Goal: Task Accomplishment & Management: Complete application form

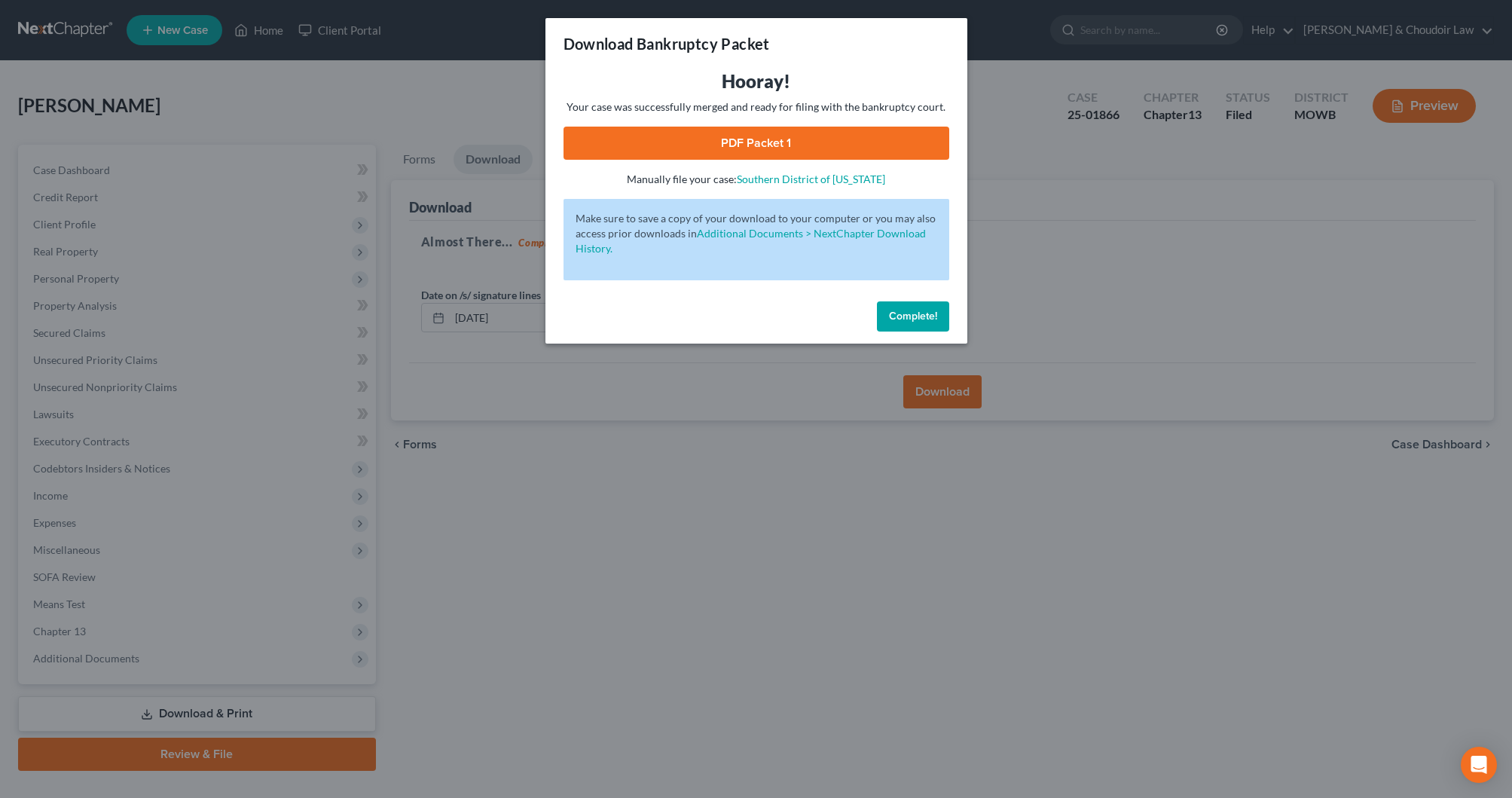
scroll to position [30, 0]
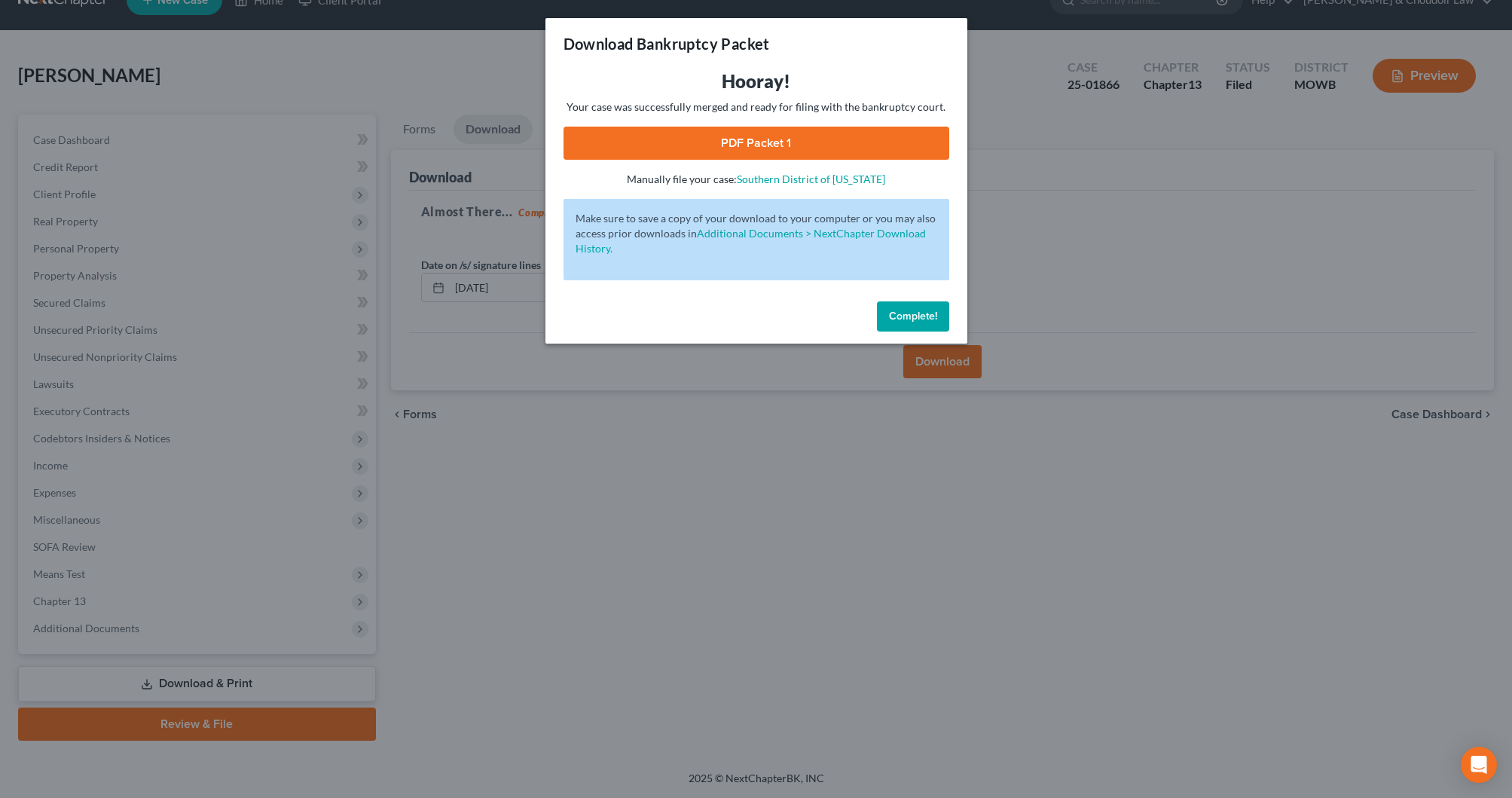
click at [899, 315] on span "Complete!" at bounding box center [912, 316] width 48 height 13
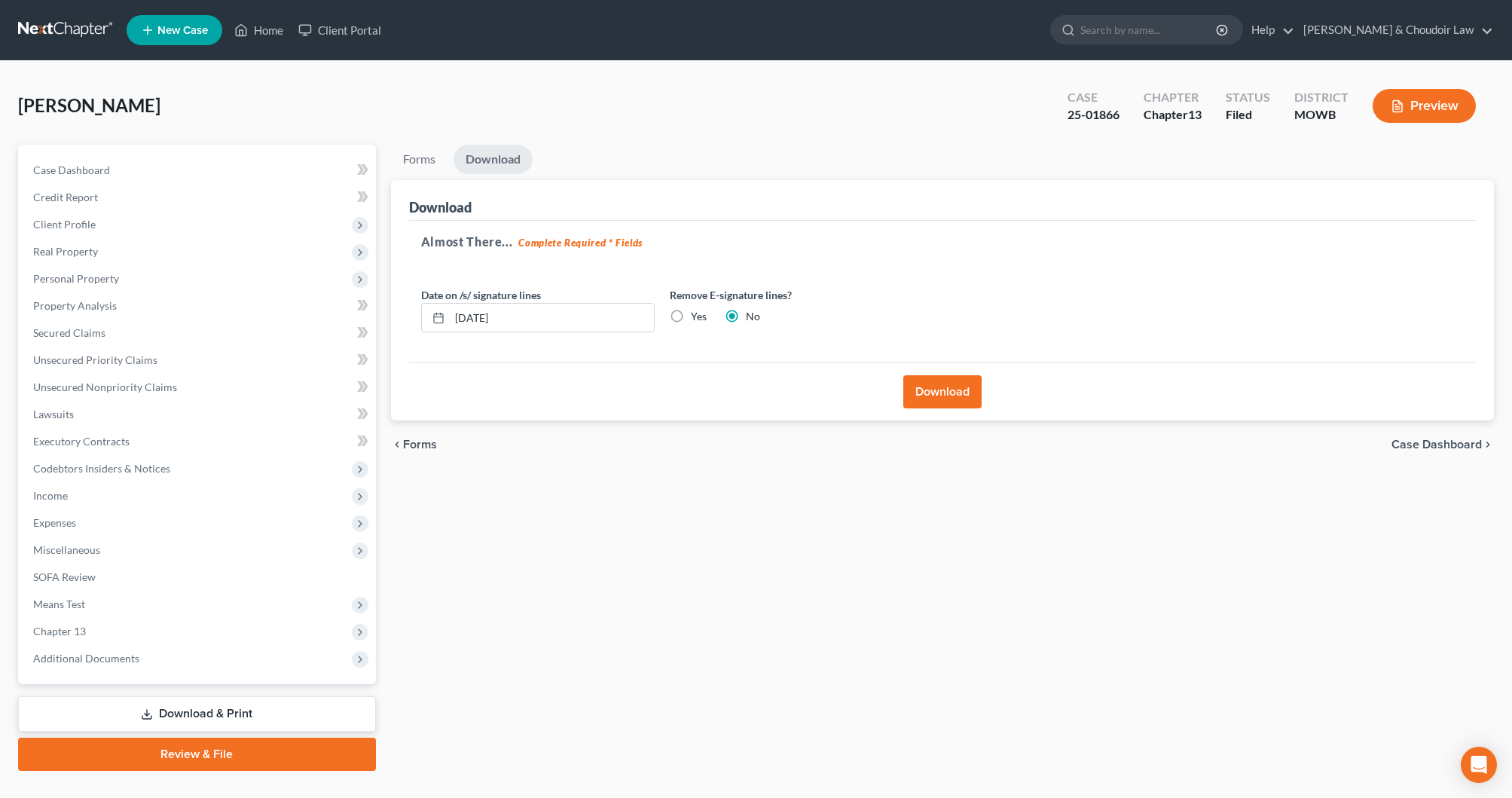
scroll to position [0, 0]
click at [262, 38] on link "Home" at bounding box center [259, 30] width 64 height 27
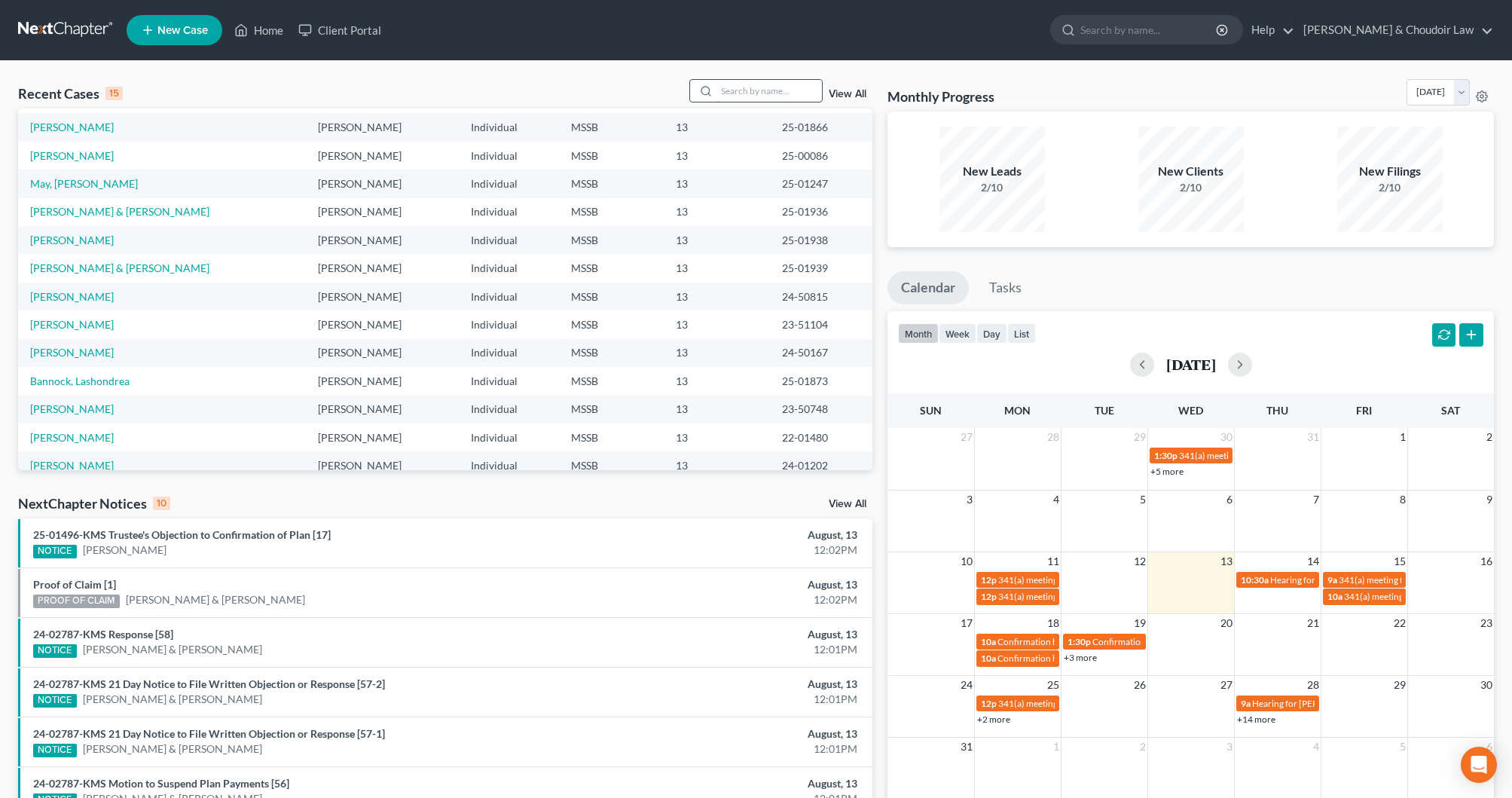
scroll to position [3, 0]
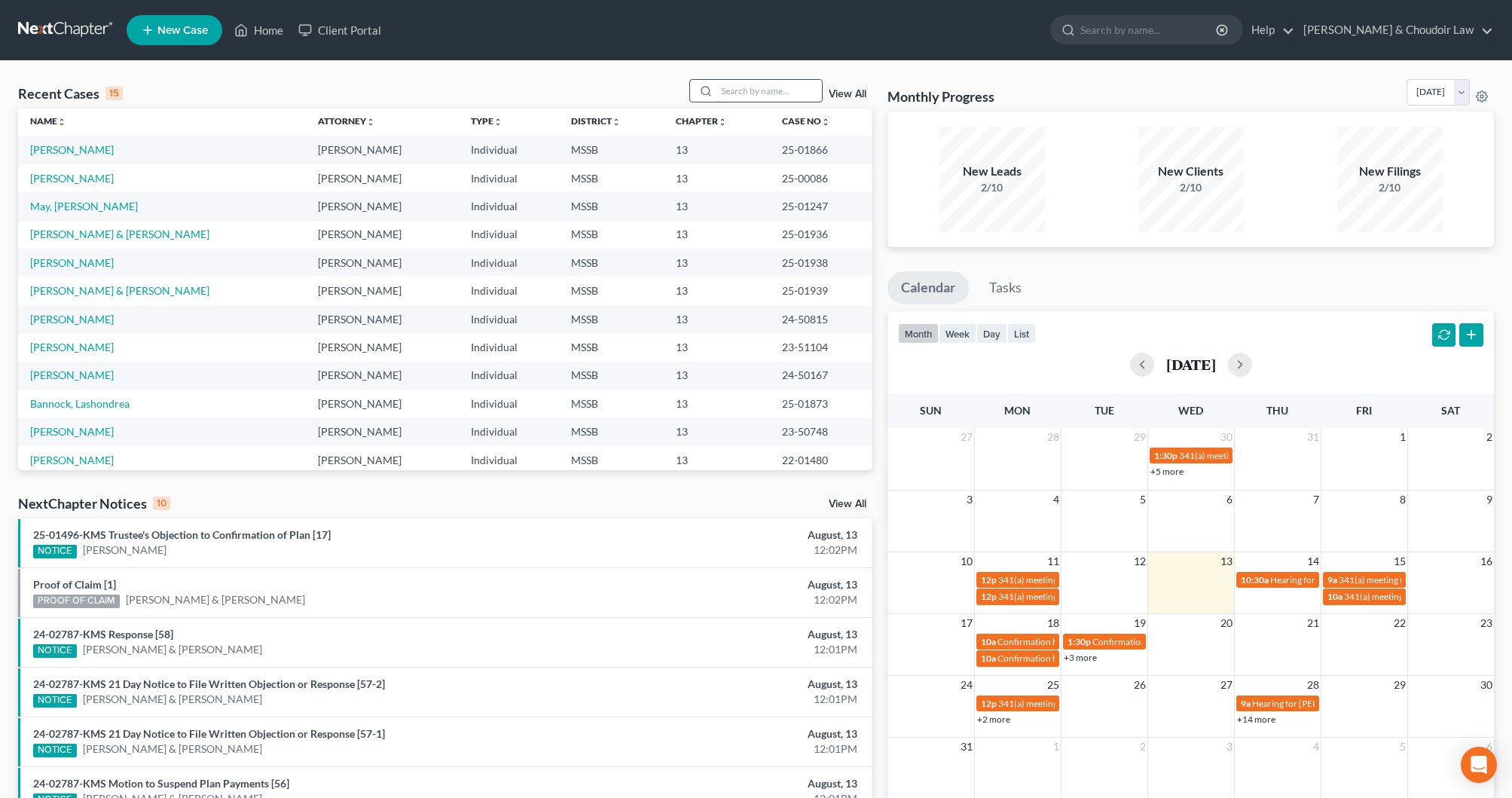
click at [765, 88] on input "search" at bounding box center [769, 90] width 106 height 22
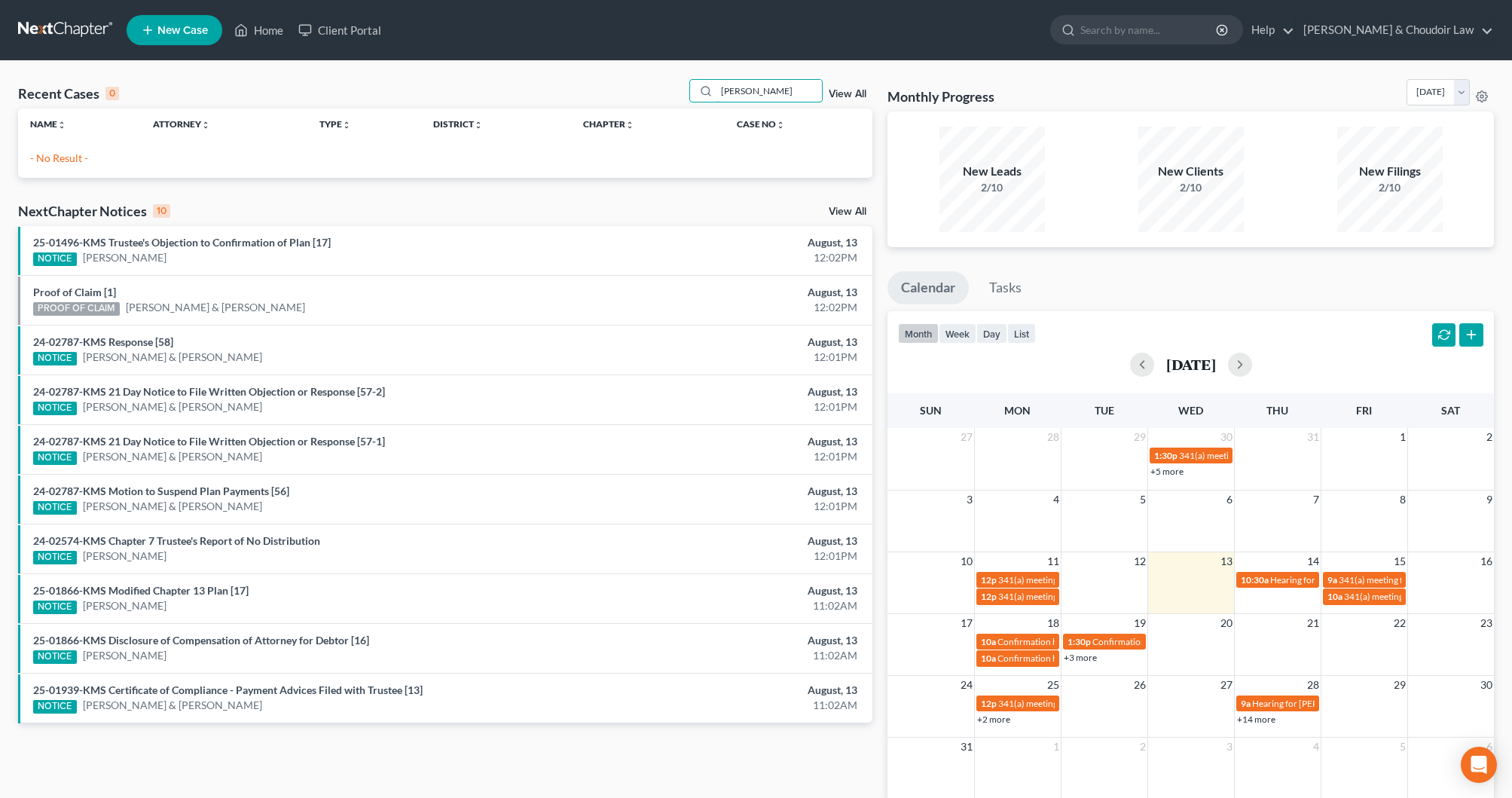
drag, startPoint x: 772, startPoint y: 90, endPoint x: 673, endPoint y: 84, distance: 99.2
click at [673, 84] on div "Recent Cases 0 [PERSON_NAME] View All" at bounding box center [445, 93] width 854 height 29
type input "[PERSON_NAME]"
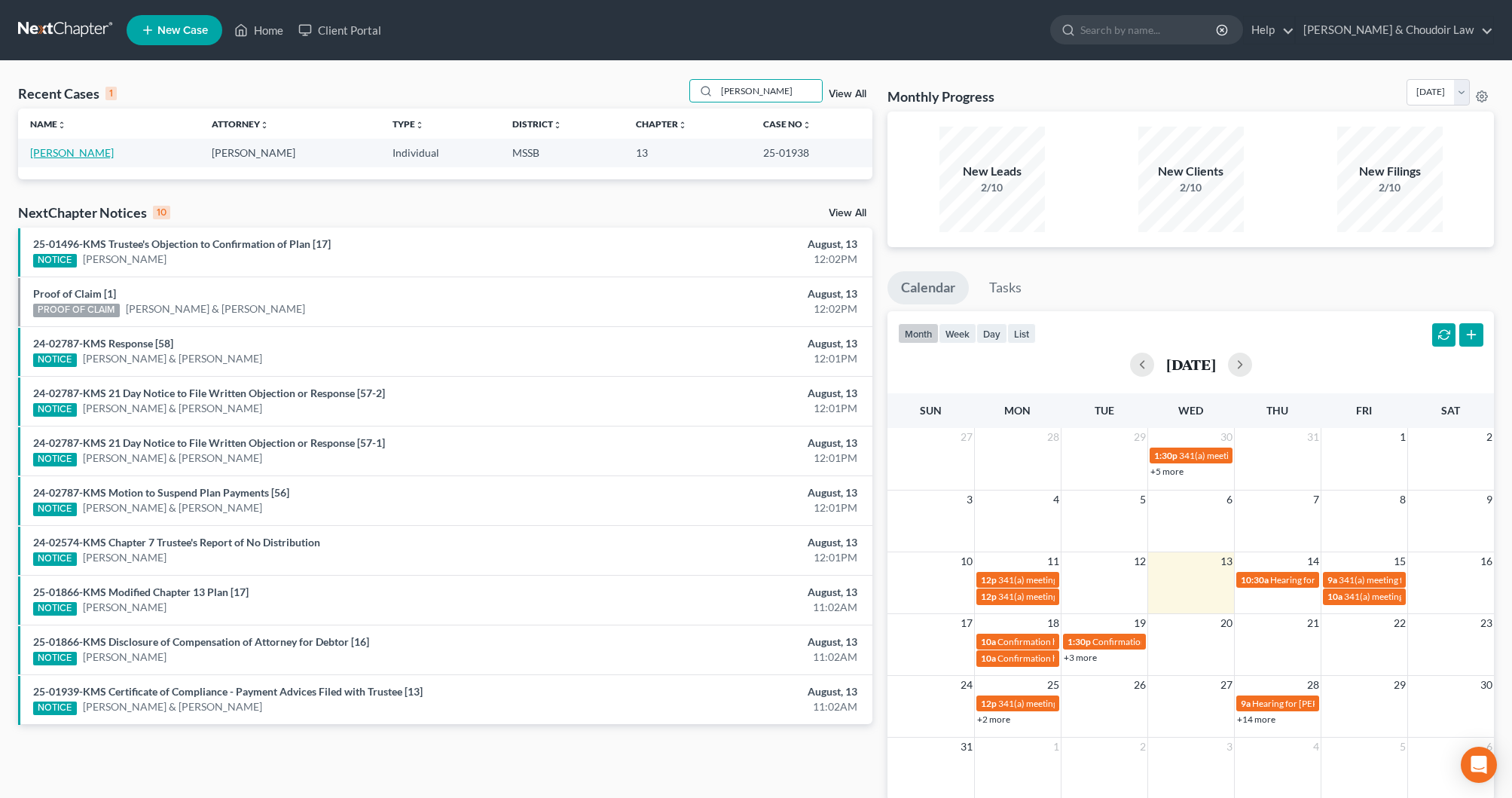
click at [81, 151] on link "[PERSON_NAME]" at bounding box center [71, 153] width 83 height 13
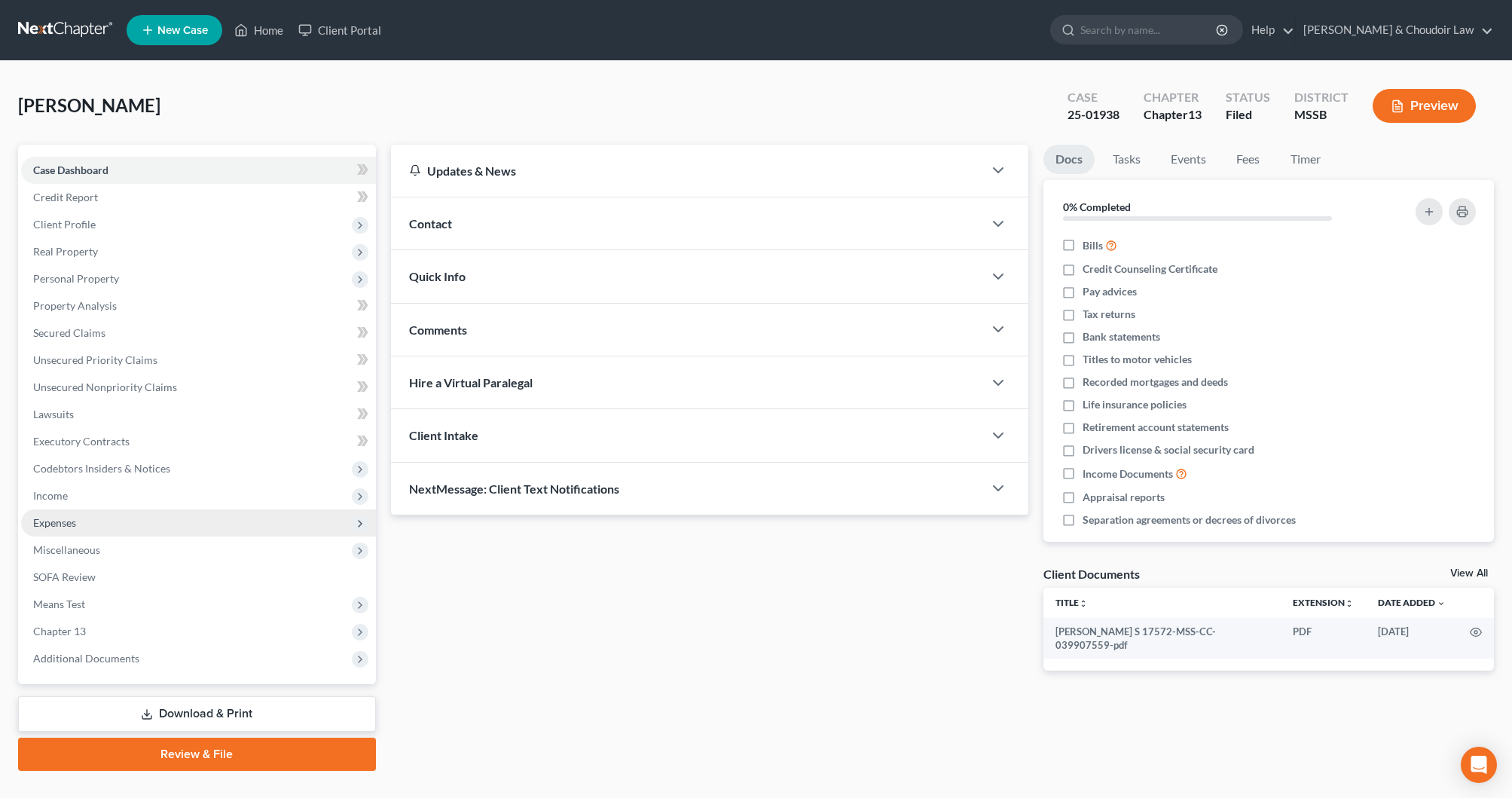
click at [92, 513] on span "Expenses" at bounding box center [198, 523] width 355 height 27
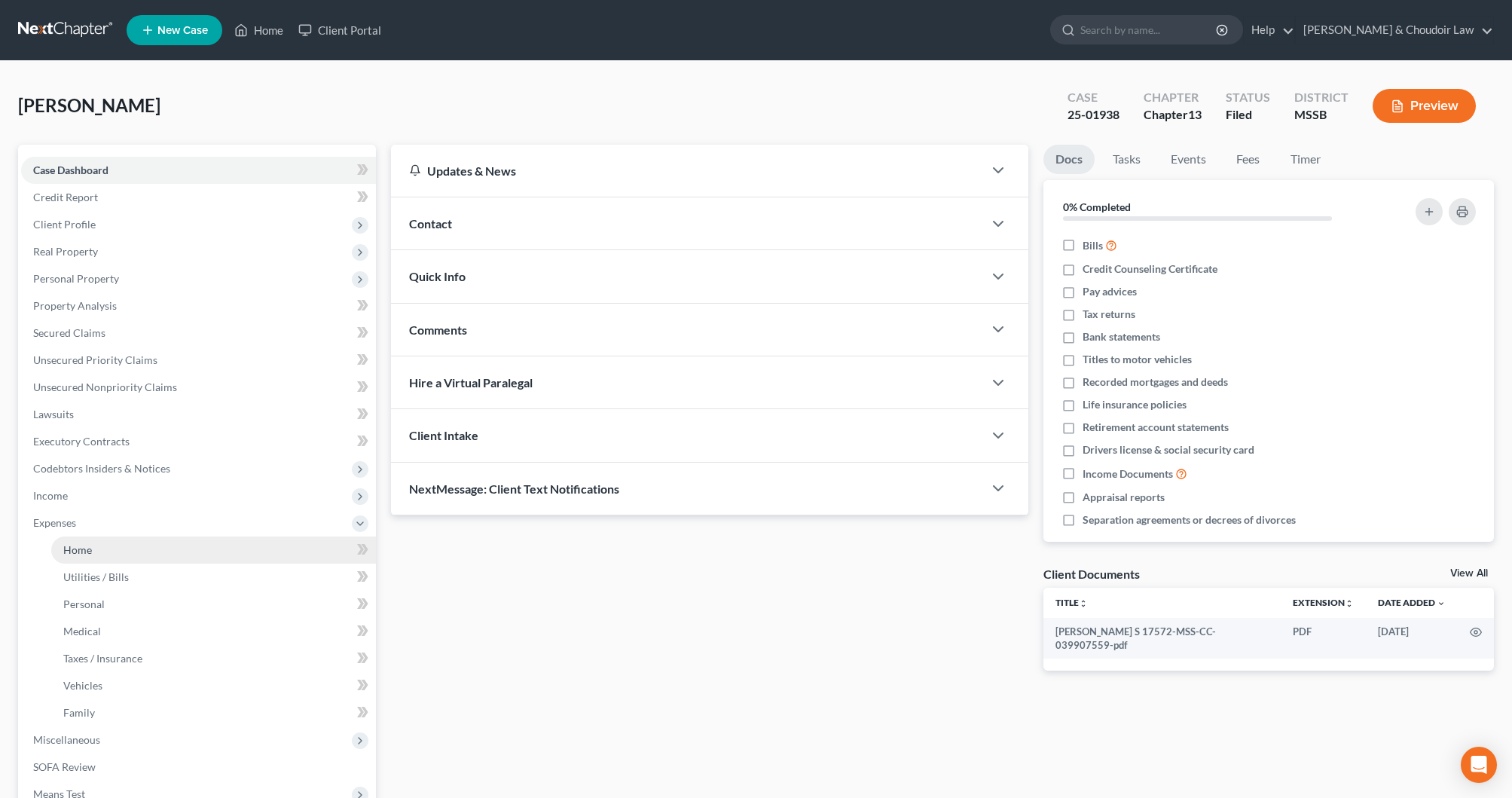
click at [100, 551] on link "Home" at bounding box center [214, 550] width 325 height 27
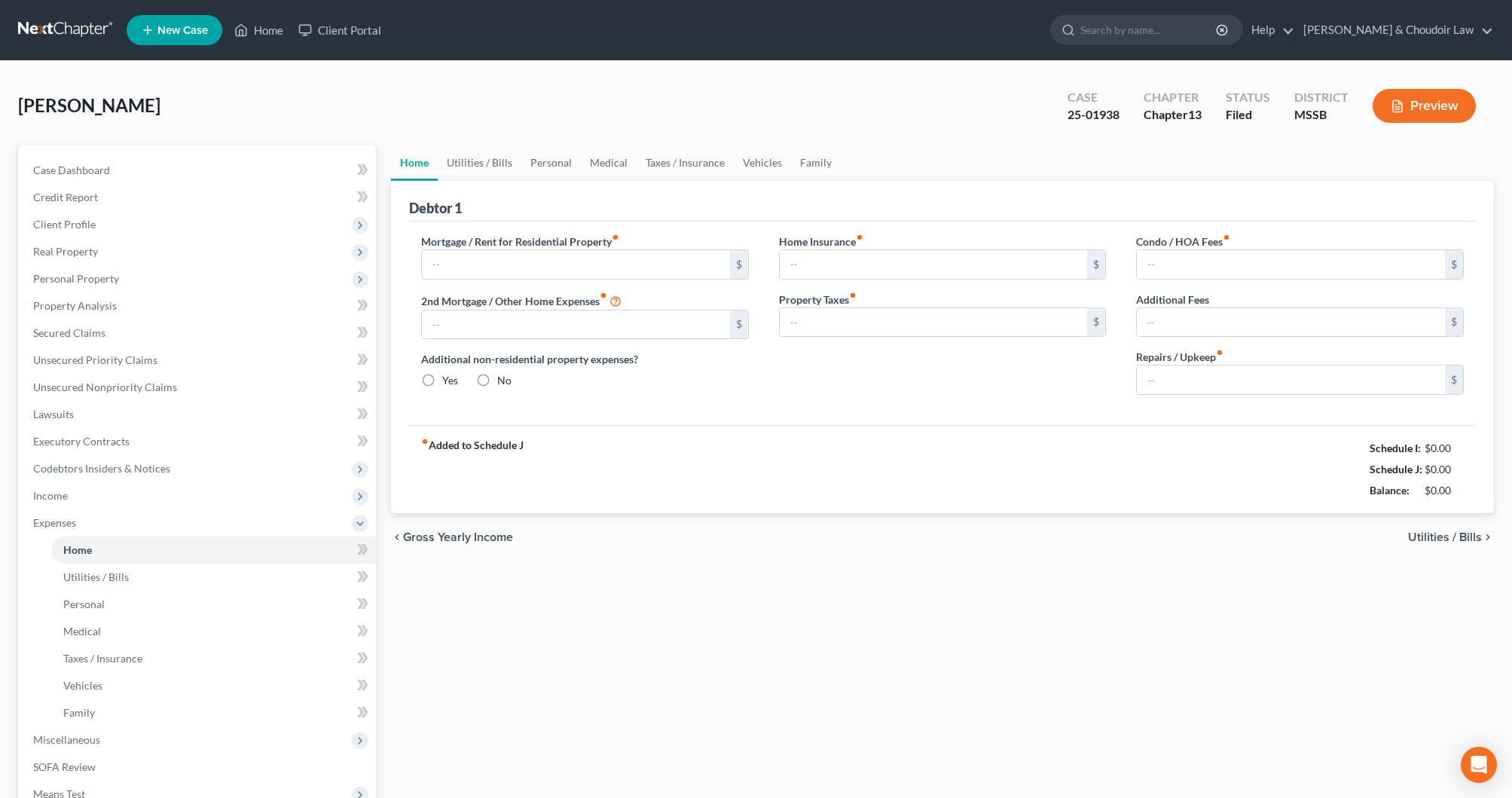
type input "668.60"
type input "246.87"
radio input "true"
type input "0.00"
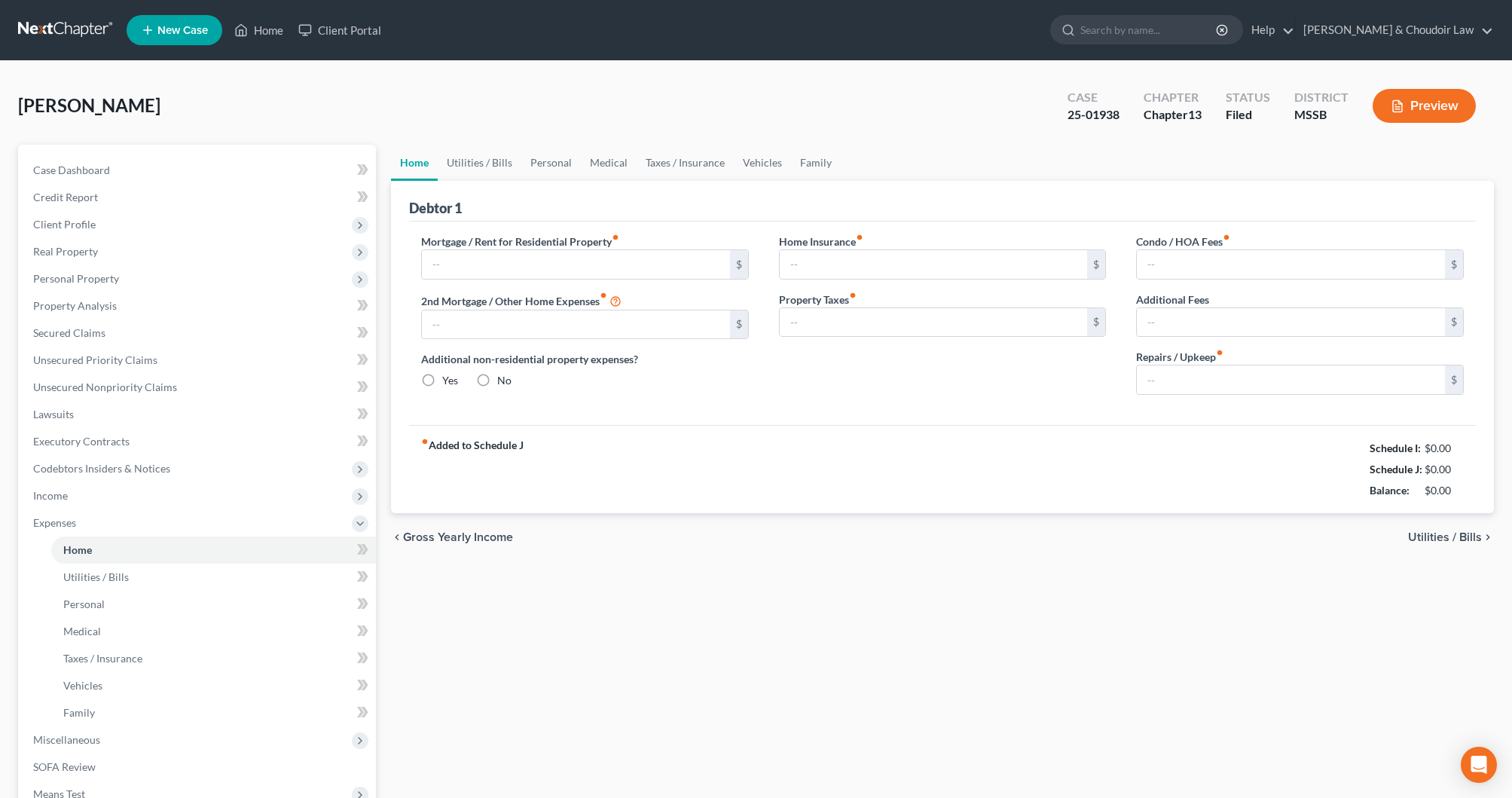
type input "0.00"
type input "100.00"
click at [631, 270] on input "668.60" at bounding box center [575, 264] width 309 height 29
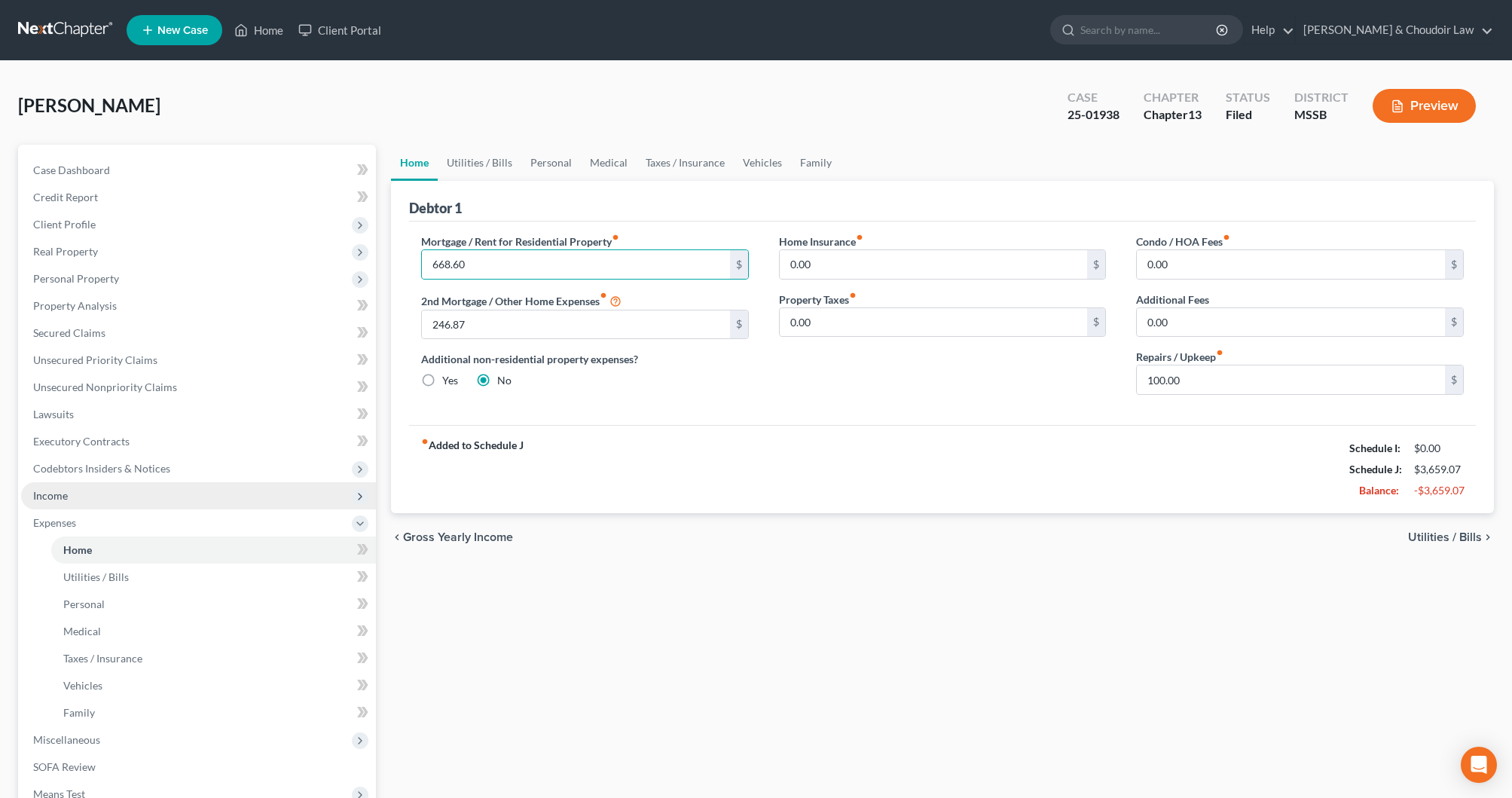
click at [76, 500] on span "Income" at bounding box center [198, 496] width 355 height 27
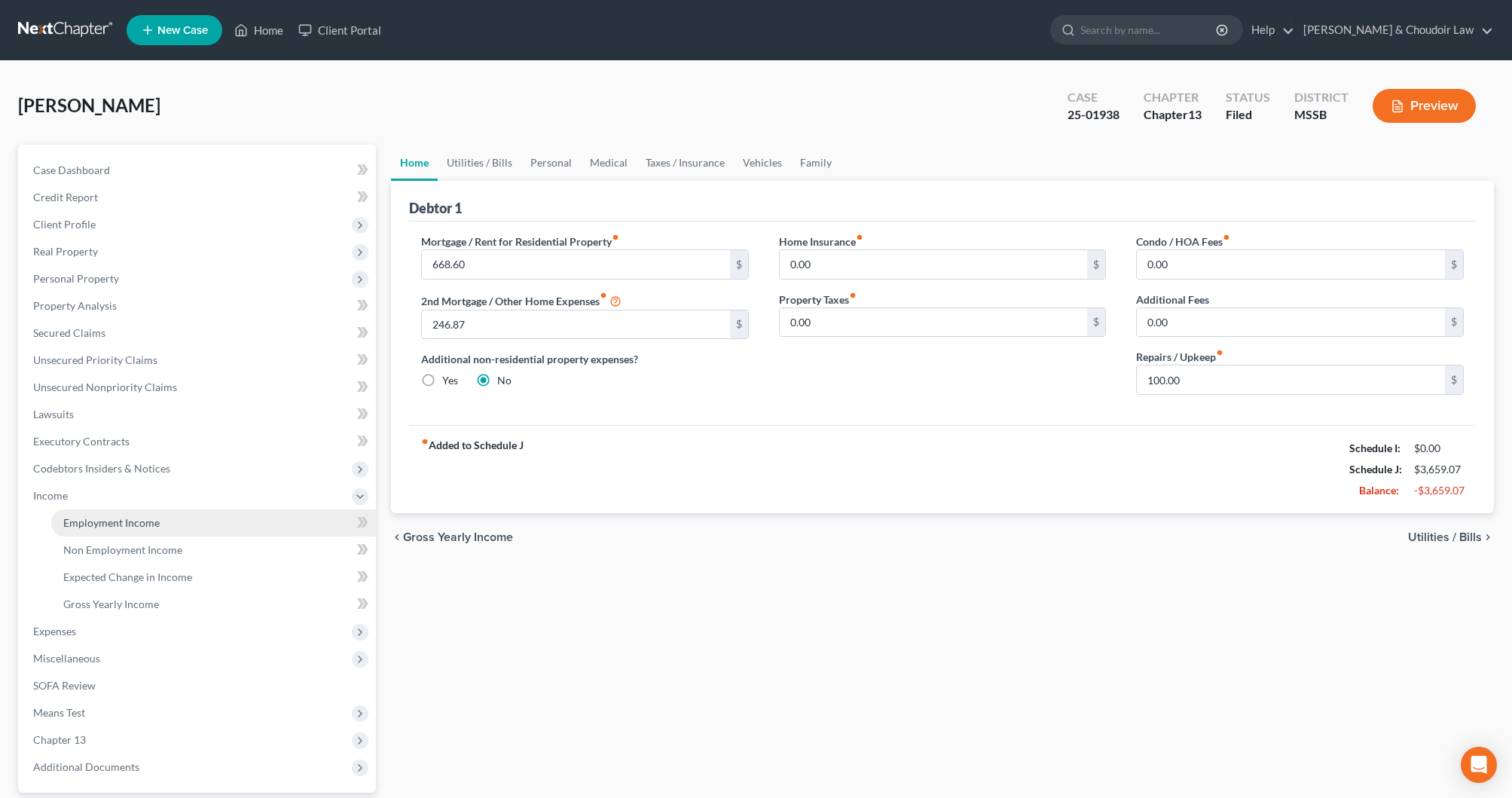
click at [101, 515] on link "Employment Income" at bounding box center [214, 523] width 325 height 27
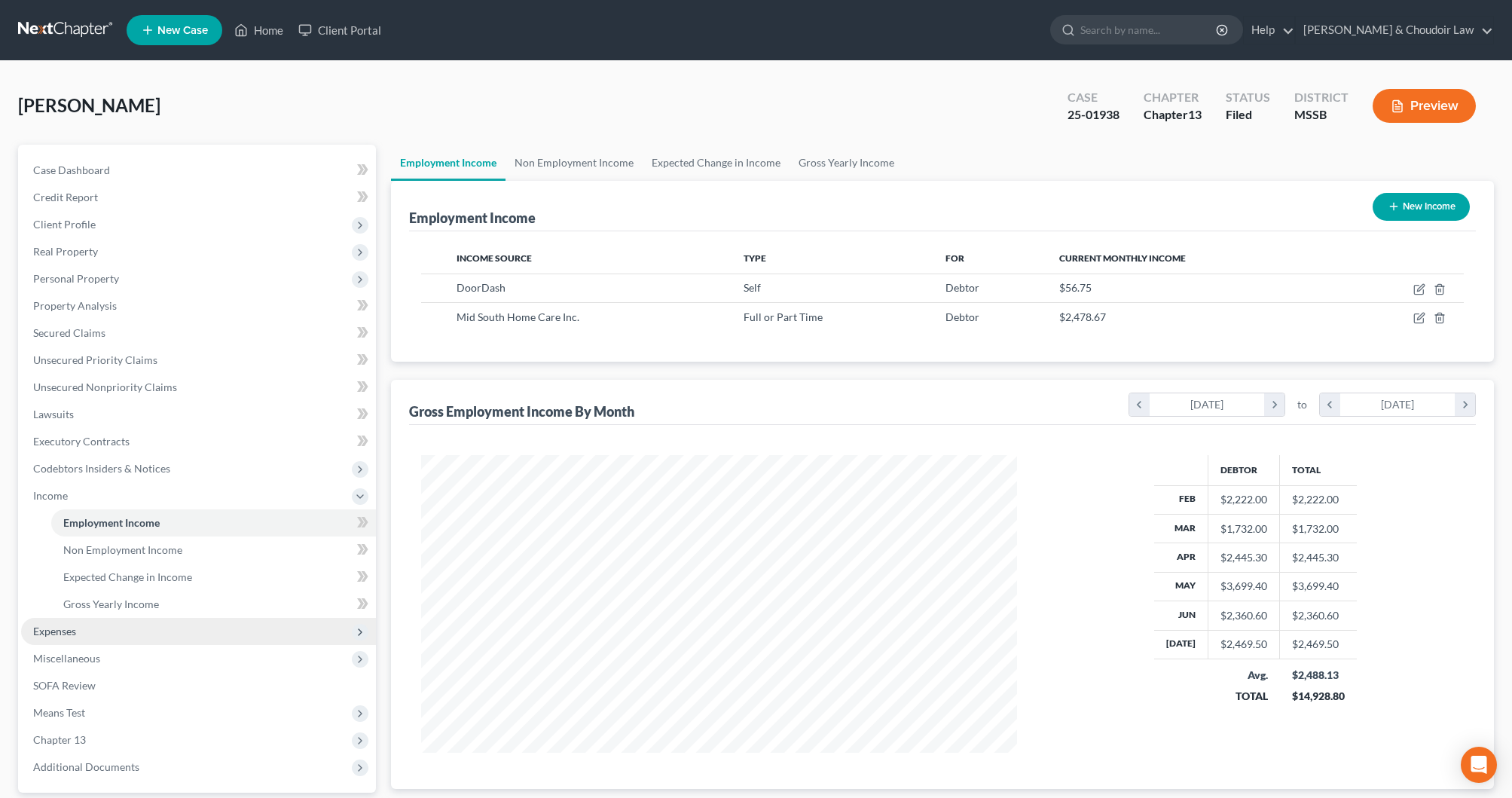
click at [76, 639] on span "Expenses" at bounding box center [198, 632] width 355 height 27
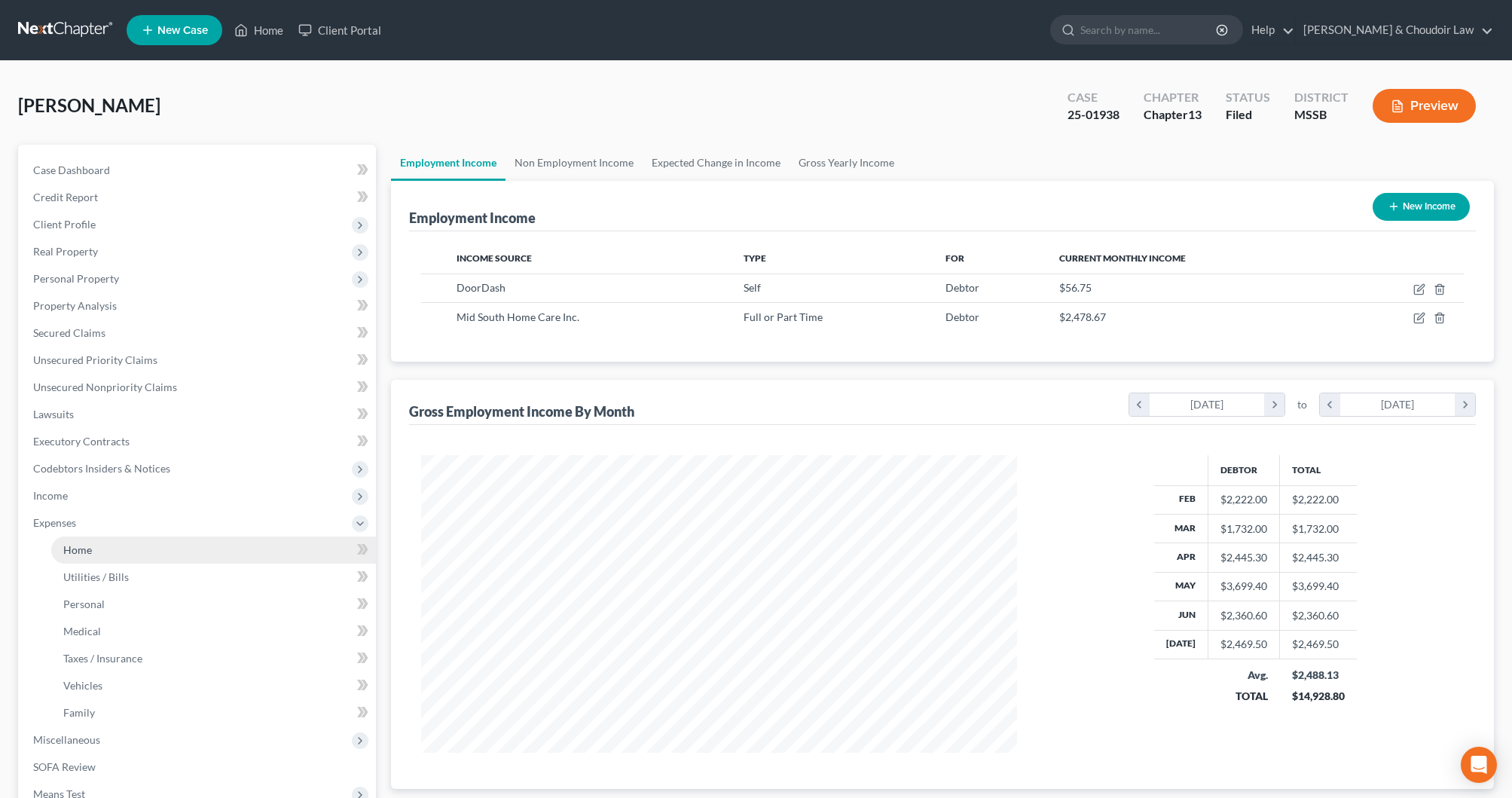
click at [85, 546] on span "Home" at bounding box center [78, 549] width 29 height 13
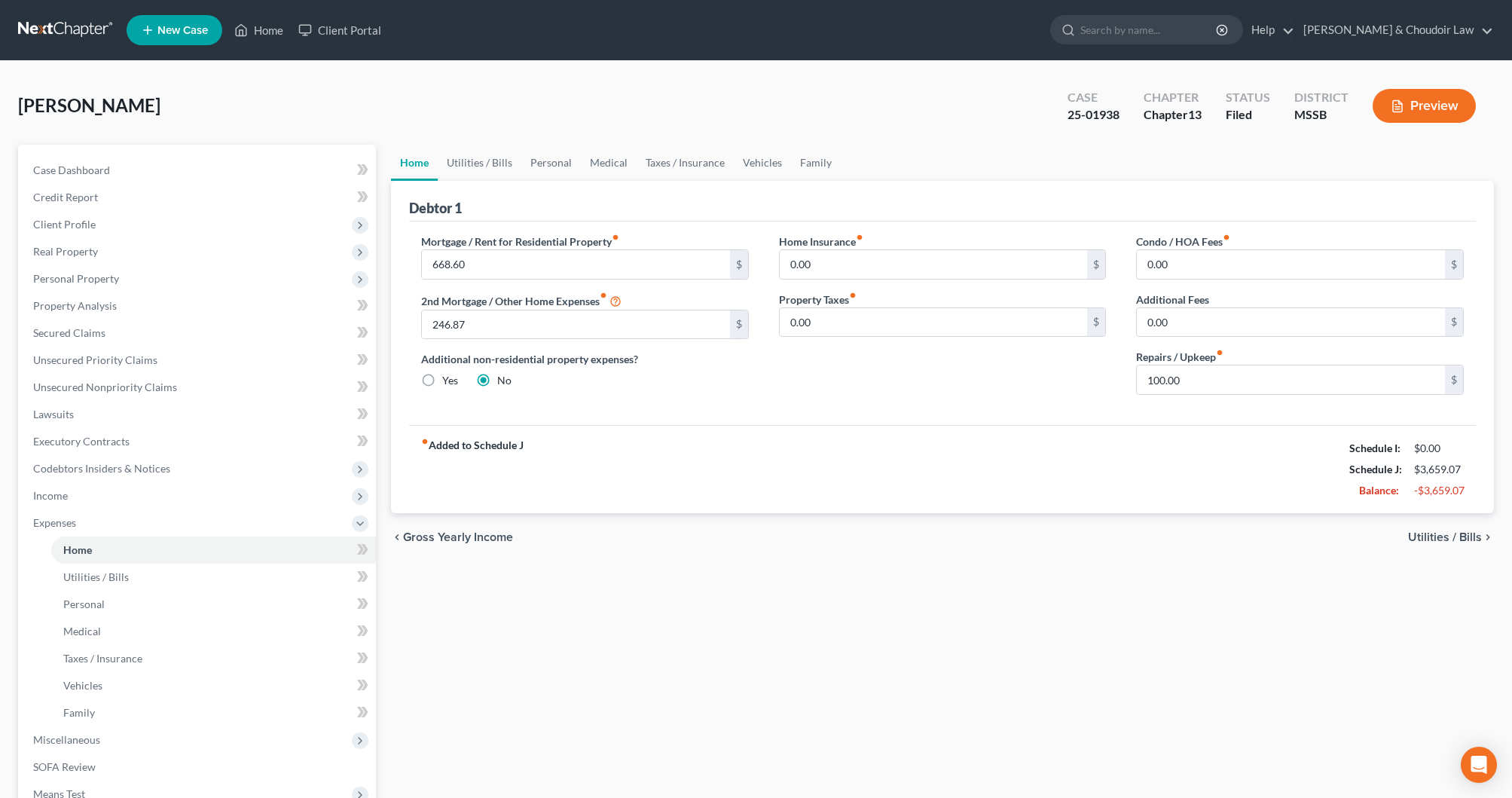
click at [1431, 104] on button "Preview" at bounding box center [1424, 105] width 103 height 33
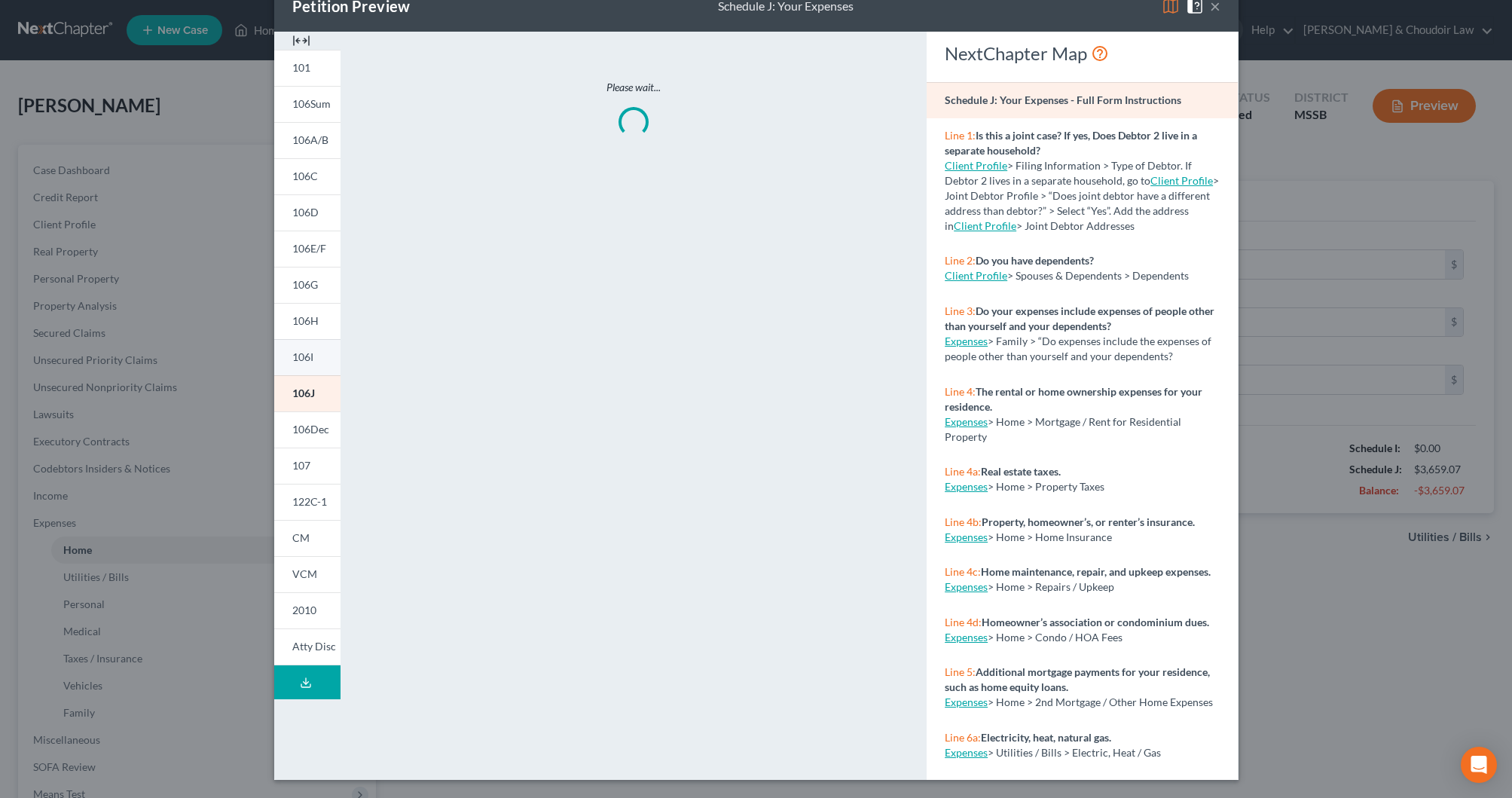
scroll to position [38, 0]
click at [325, 436] on link "106Dec" at bounding box center [307, 430] width 66 height 36
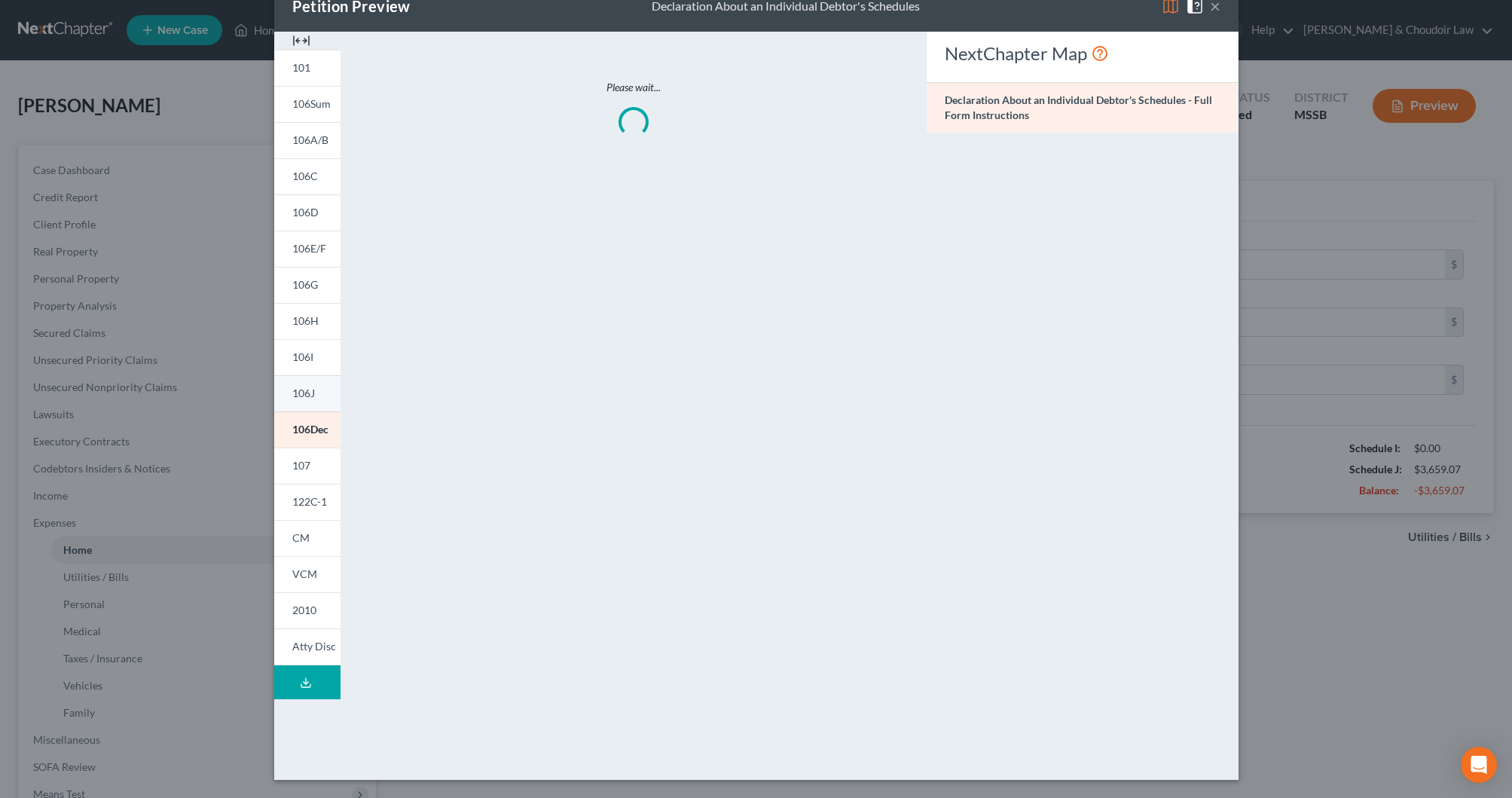
click at [318, 394] on link "106J" at bounding box center [307, 394] width 66 height 36
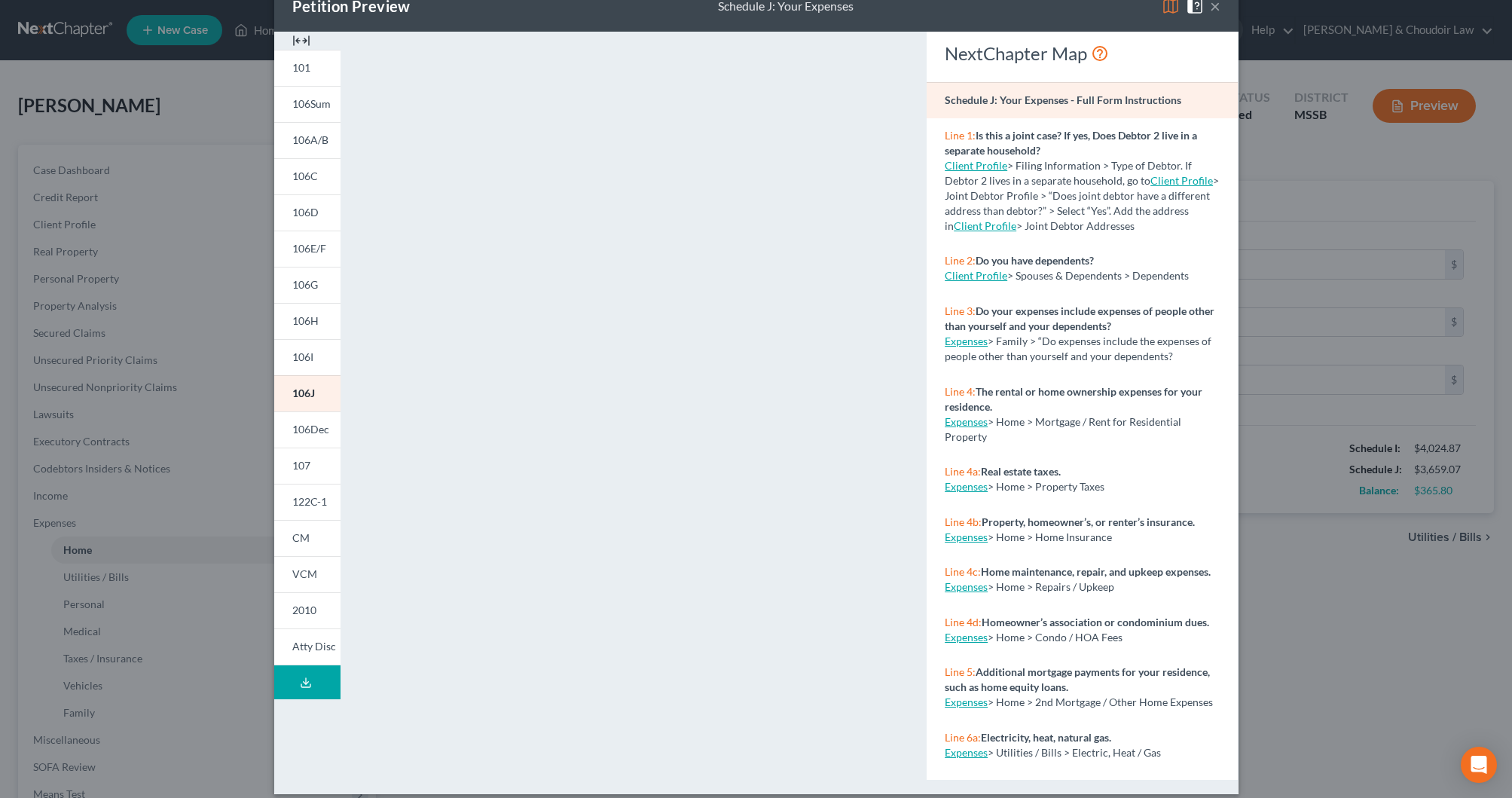
click at [1213, 8] on button "×" at bounding box center [1215, 6] width 11 height 18
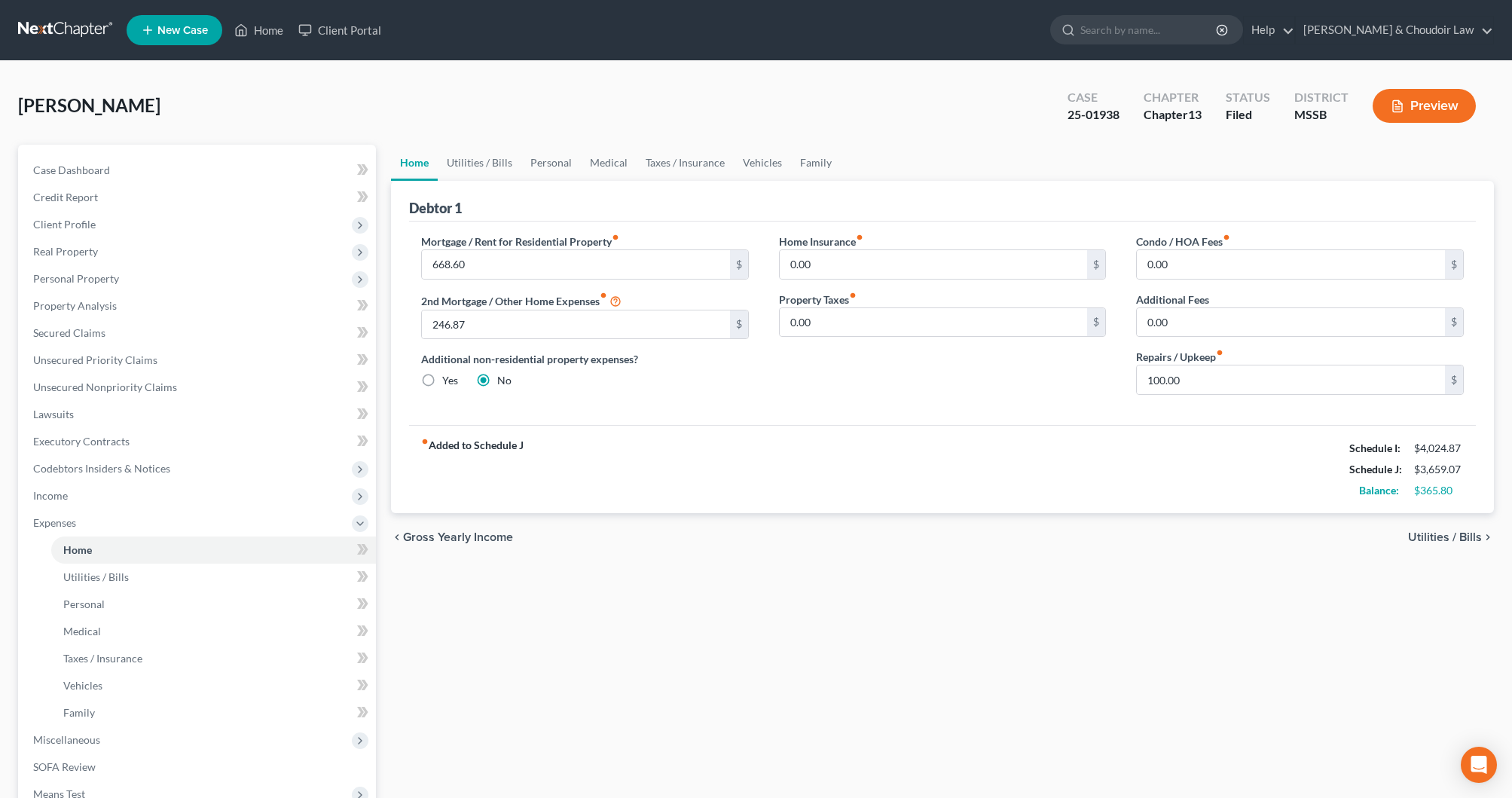
scroll to position [0, 0]
click at [481, 161] on link "Utilities / Bills" at bounding box center [480, 163] width 83 height 36
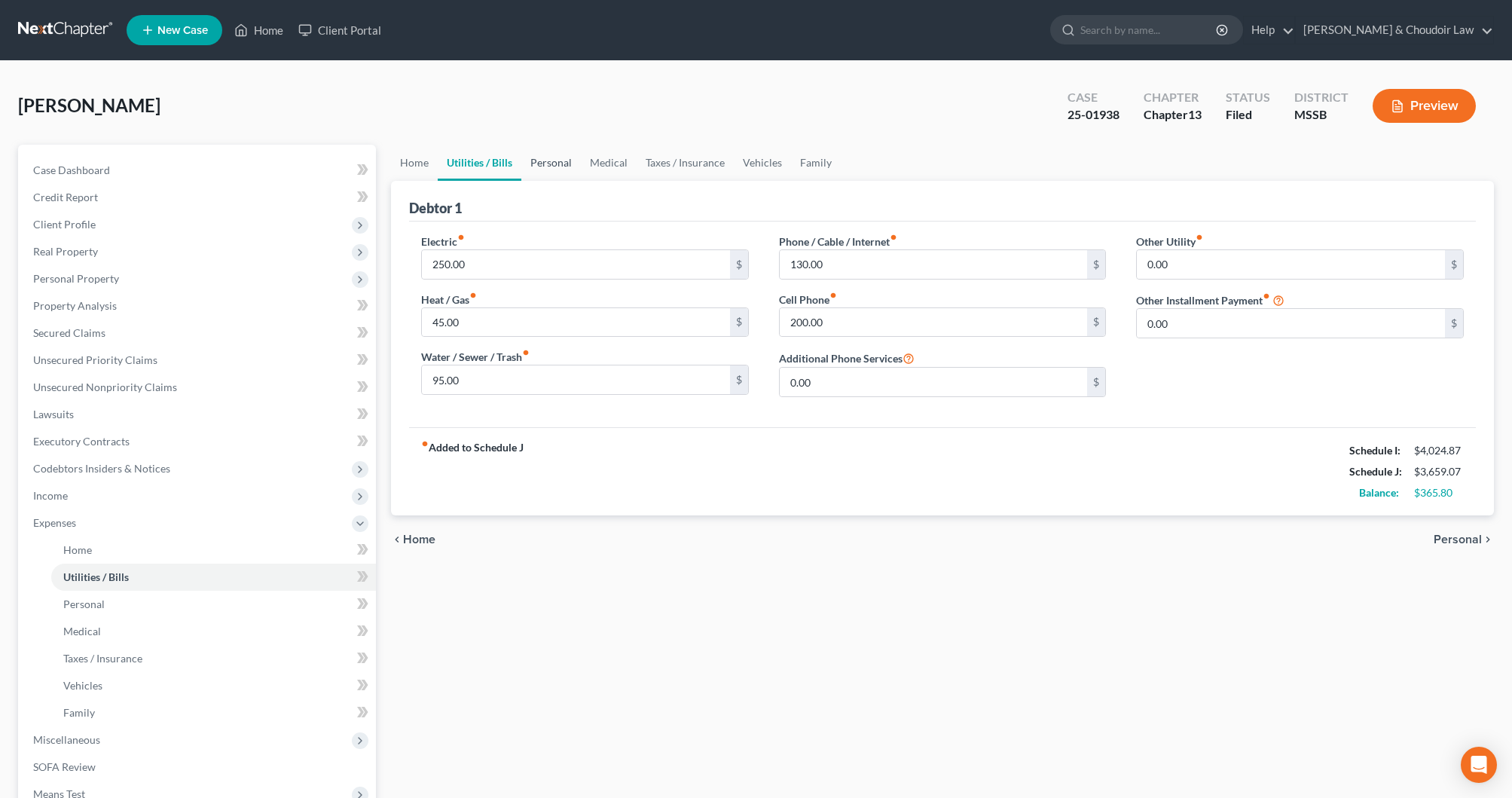
click at [549, 164] on link "Personal" at bounding box center [551, 163] width 60 height 36
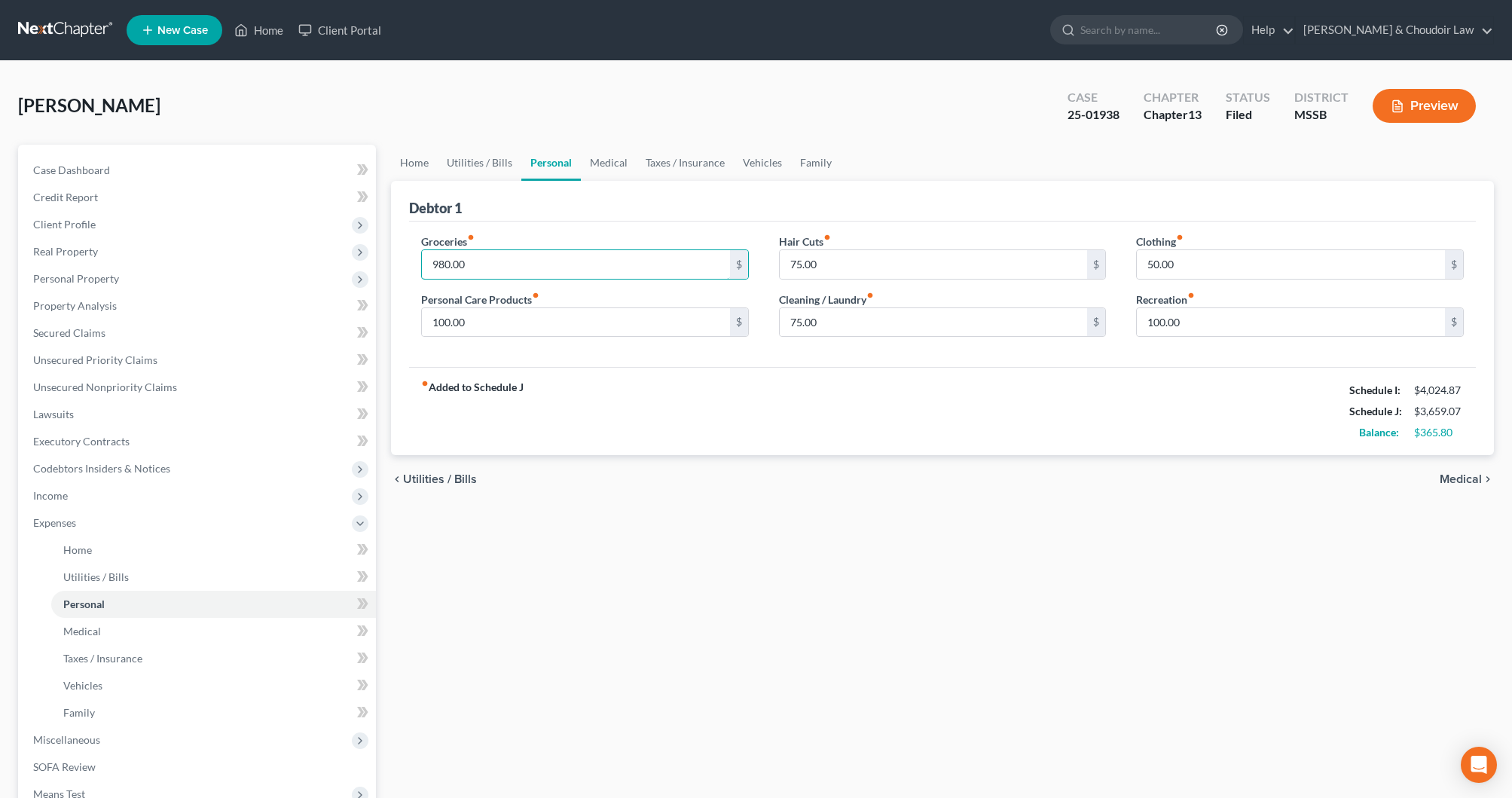
drag, startPoint x: 455, startPoint y: 263, endPoint x: 404, endPoint y: 263, distance: 51.0
click at [404, 263] on div "Debtor 1 Groceries fiber_manual_record 980.00 $ Personal Care Products fiber_ma…" at bounding box center [942, 318] width 1103 height 275
type input "1,000"
click at [618, 168] on link "Medical" at bounding box center [609, 163] width 56 height 36
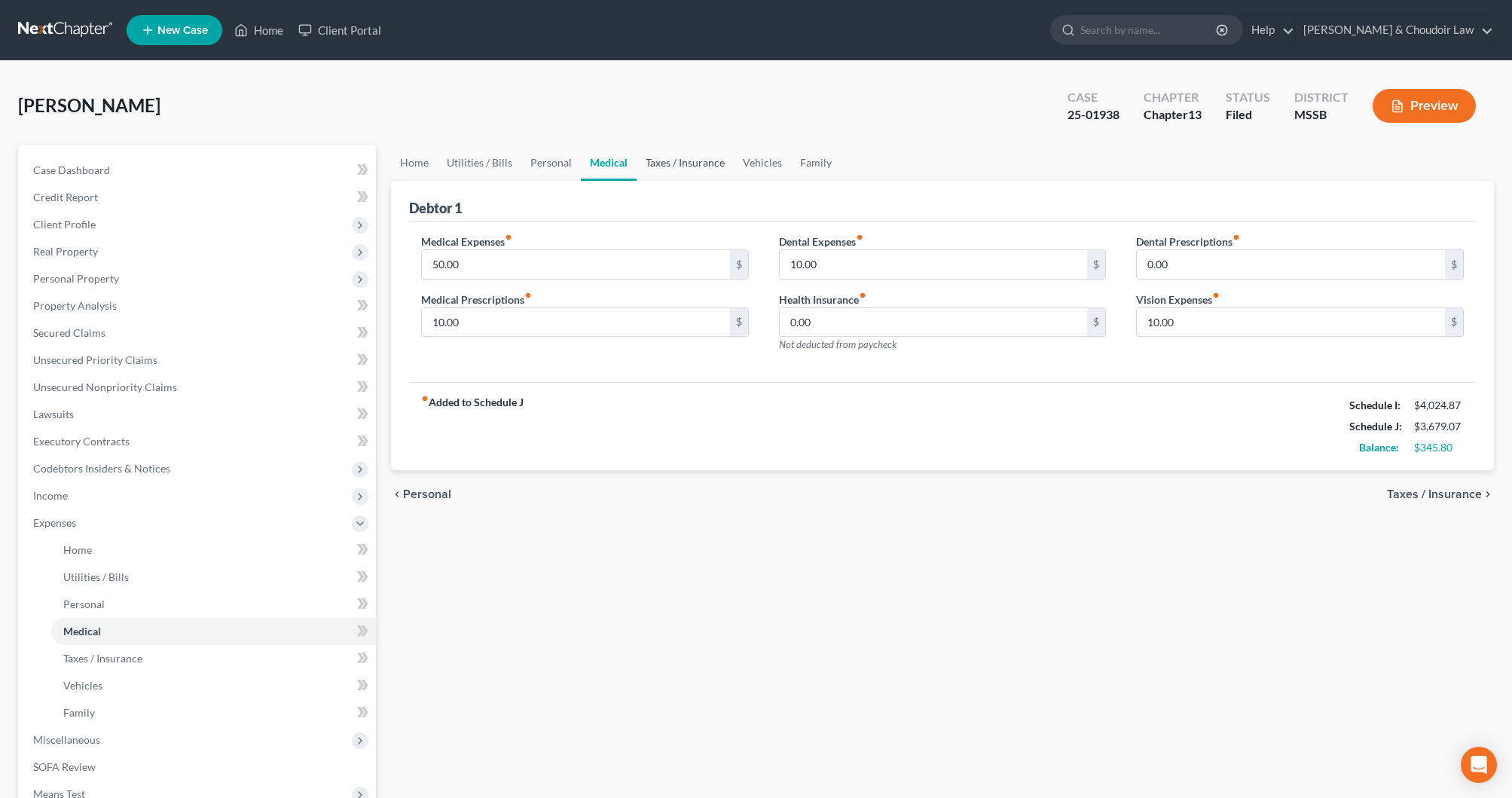
click at [697, 168] on link "Taxes / Insurance" at bounding box center [684, 163] width 97 height 36
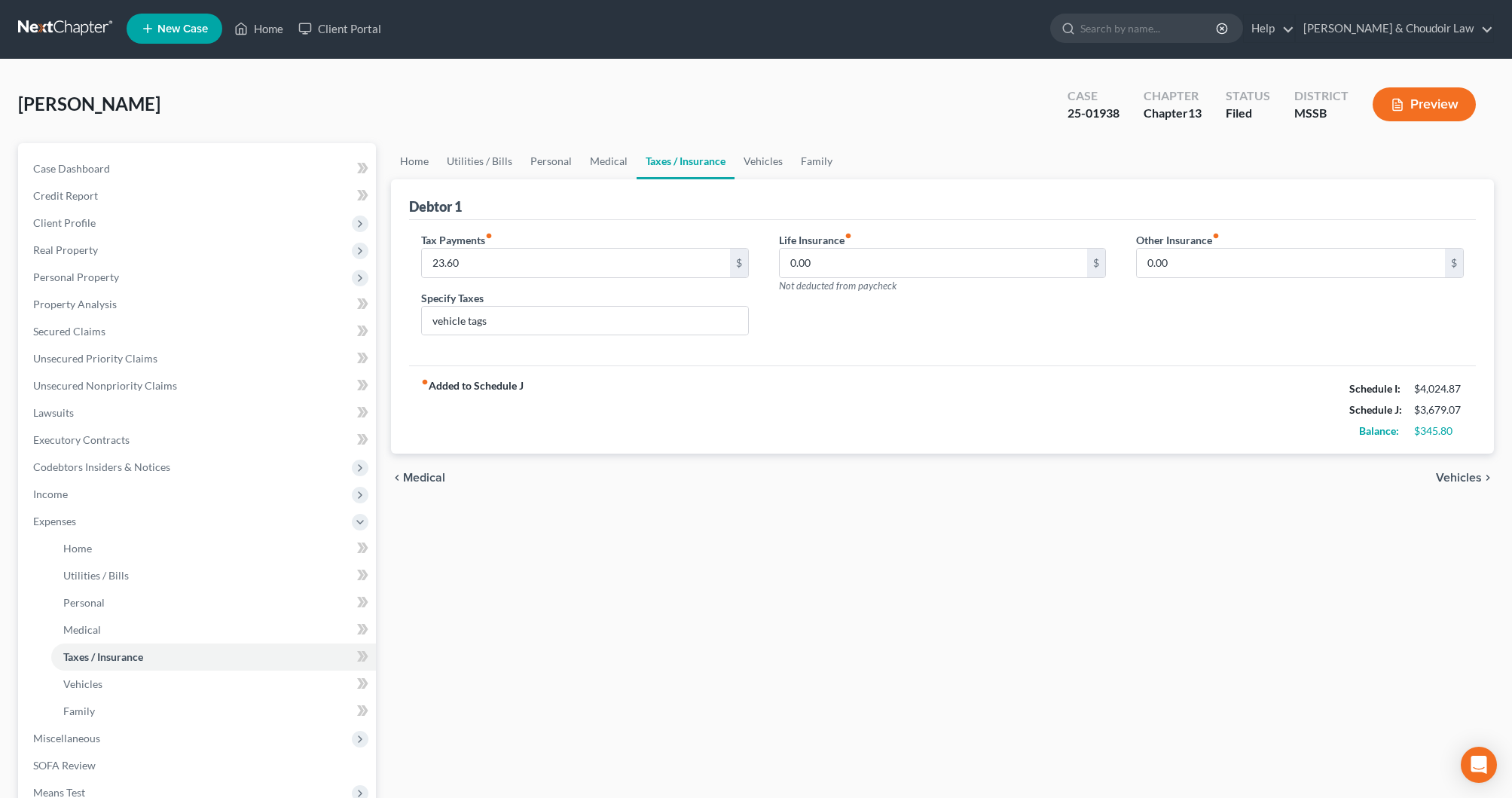
scroll to position [4, 0]
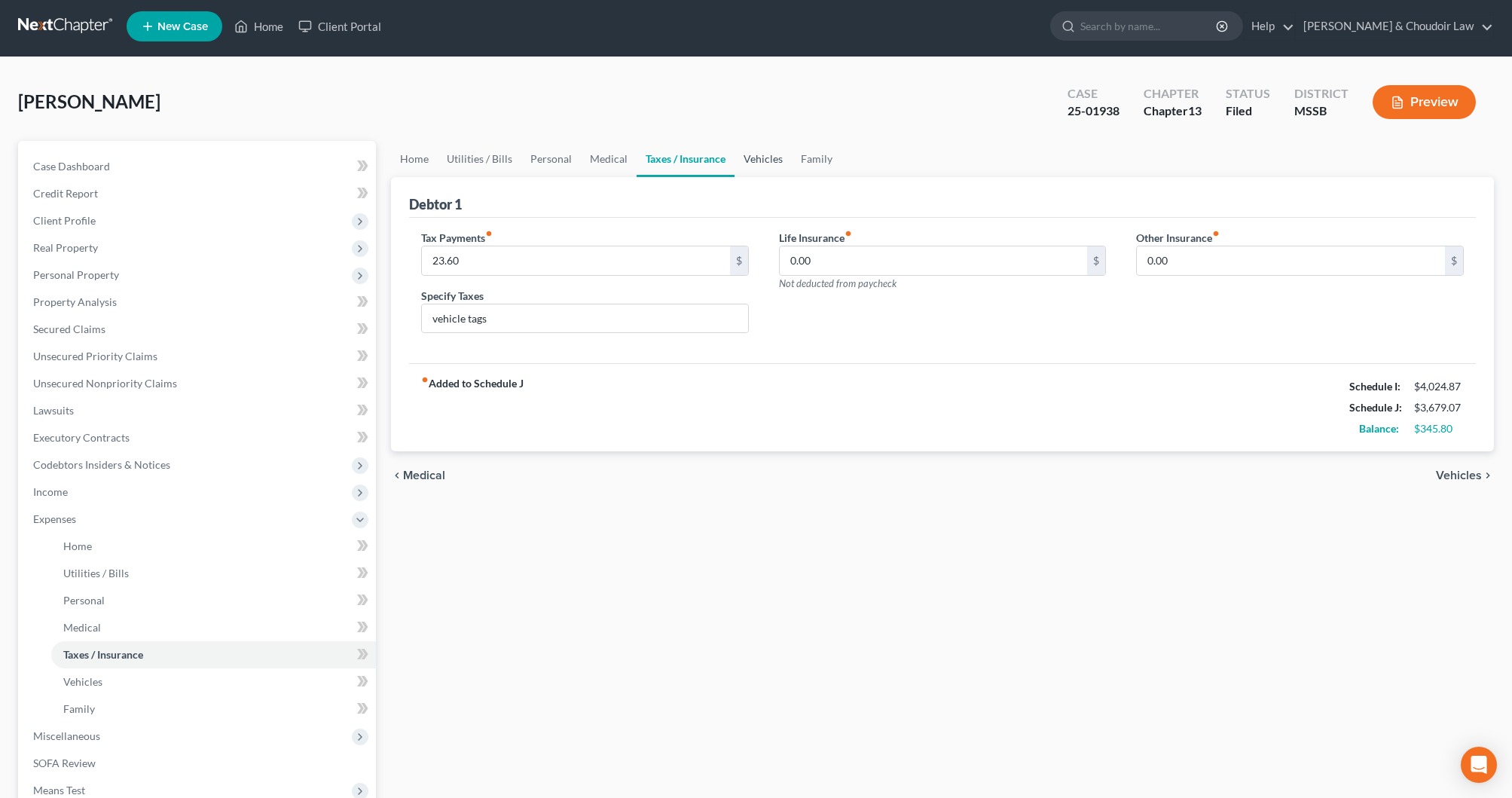
click at [769, 163] on link "Vehicles" at bounding box center [763, 159] width 57 height 36
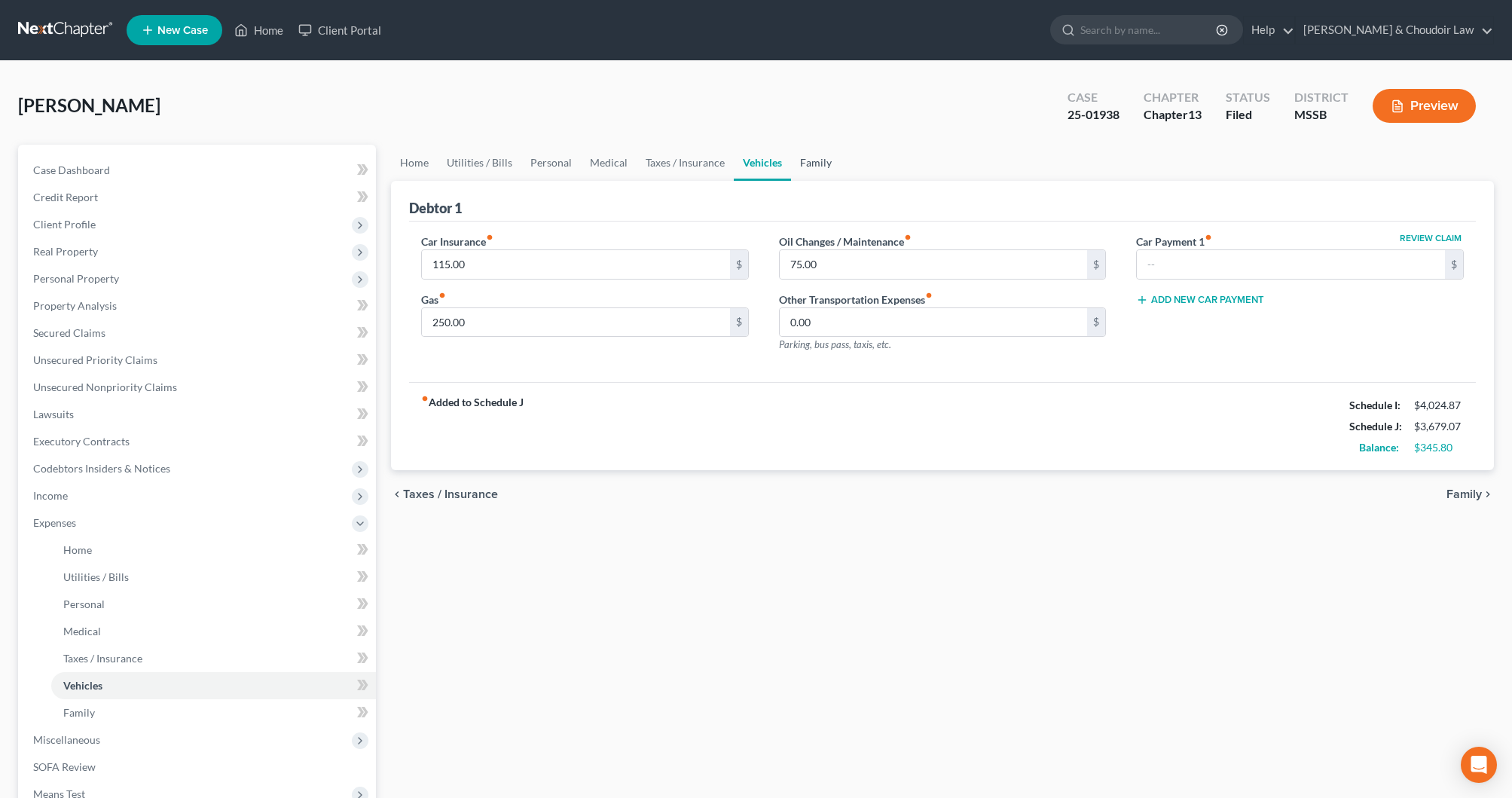
scroll to position [3, 0]
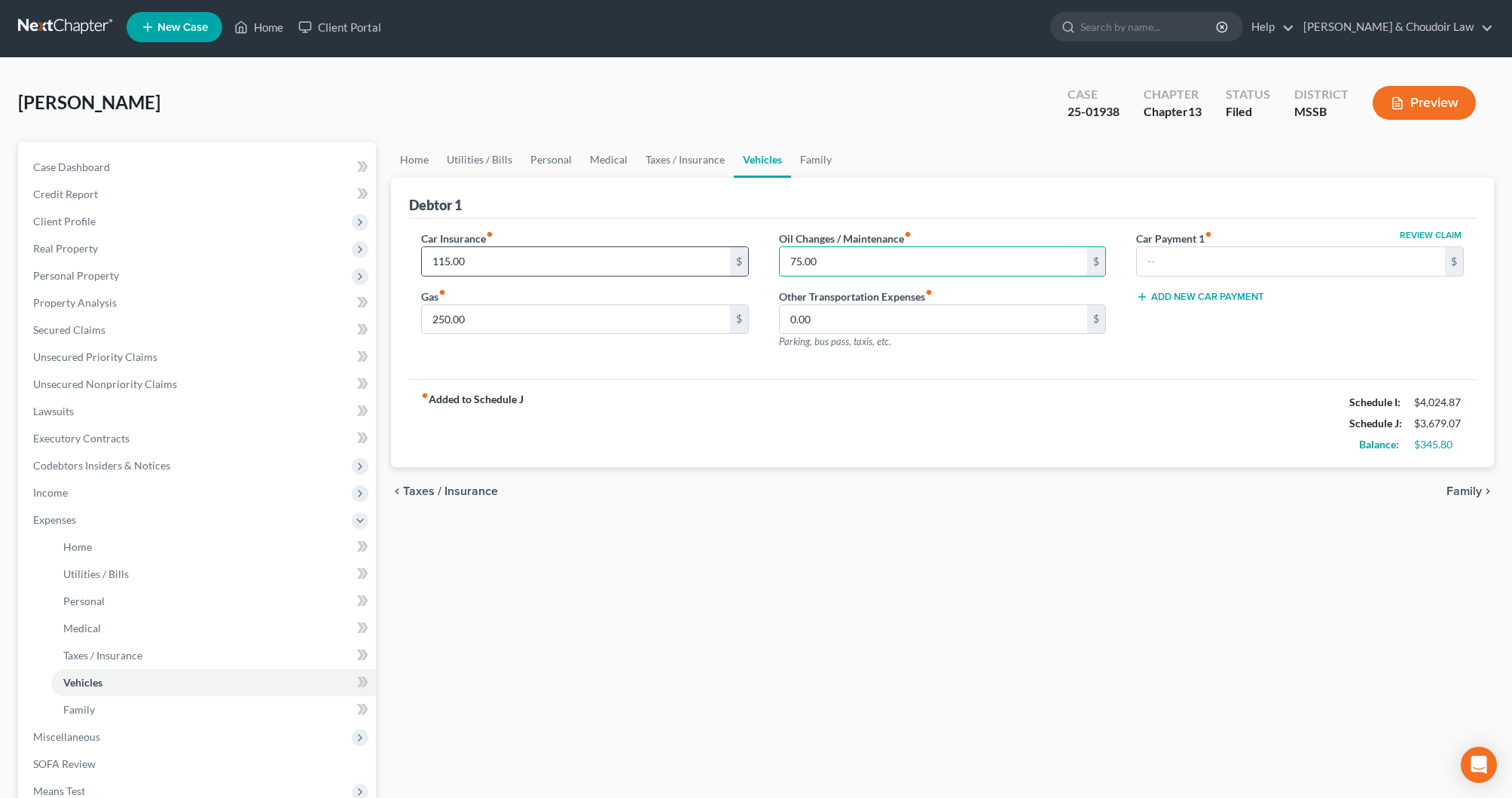
drag, startPoint x: 843, startPoint y: 268, endPoint x: 740, endPoint y: 265, distance: 103.0
click at [740, 265] on div "Car Insurance fiber_manual_record 115.00 $ Gas fiber_manual_record 250.00 $ Oil…" at bounding box center [943, 296] width 1073 height 131
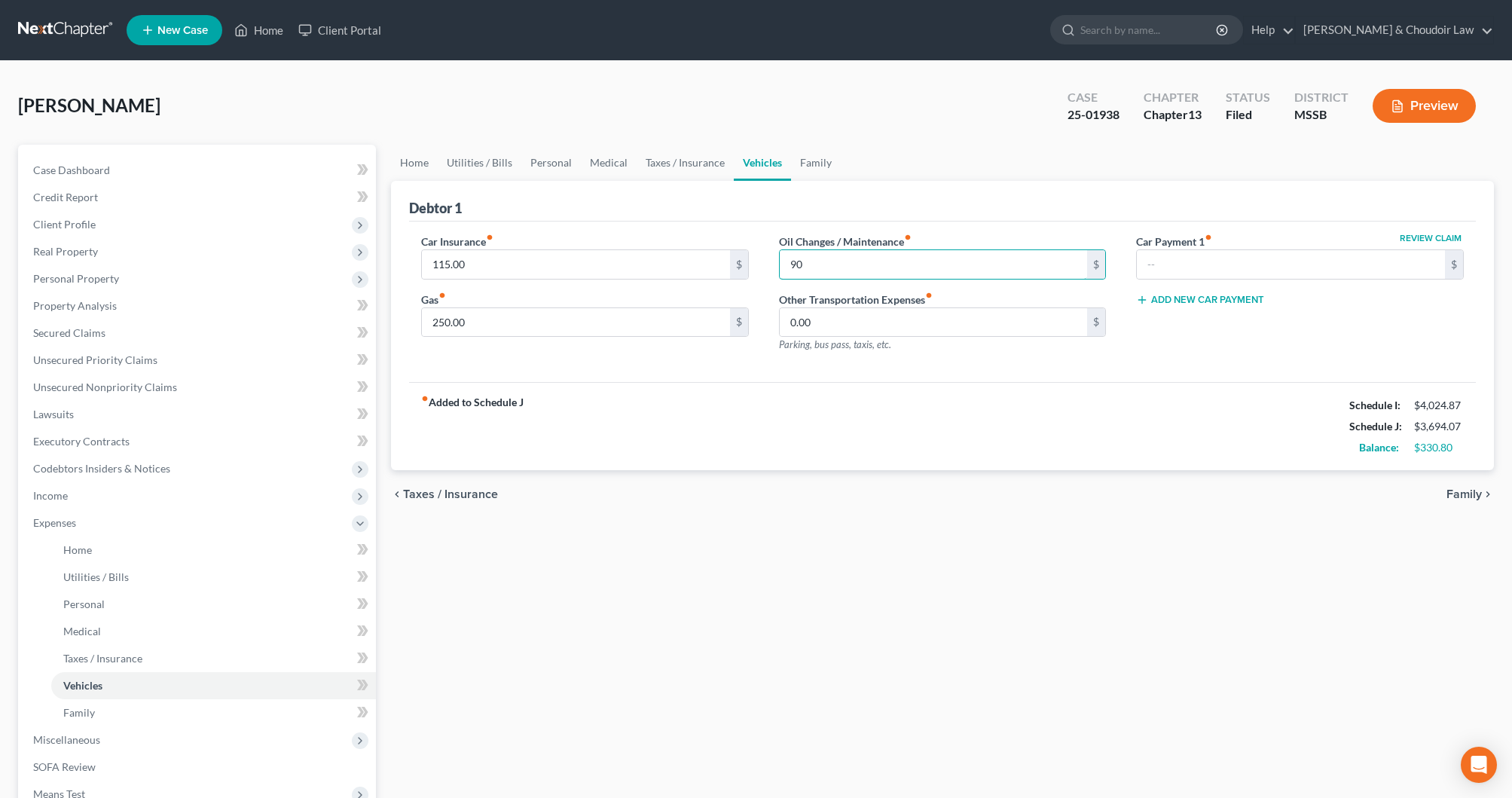
scroll to position [-1, 0]
type input "90"
click at [847, 381] on div "Car Insurance fiber_manual_record 115.00 $ Gas fiber_manual_record 250.00 $ Oil…" at bounding box center [942, 302] width 1067 height 161
click at [673, 164] on link "Taxes / Insurance" at bounding box center [684, 163] width 97 height 36
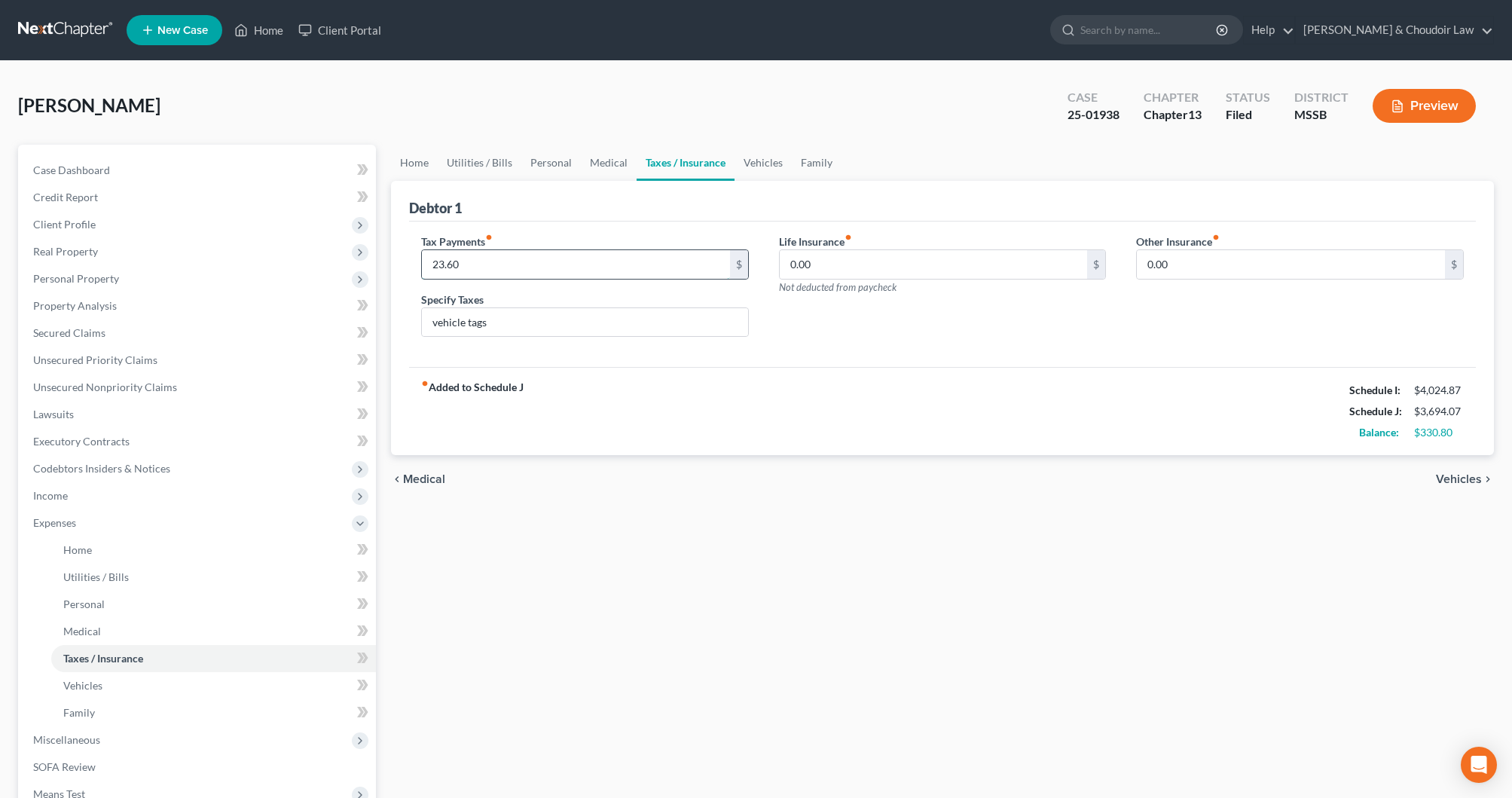
click at [474, 263] on input "23.60" at bounding box center [575, 264] width 309 height 29
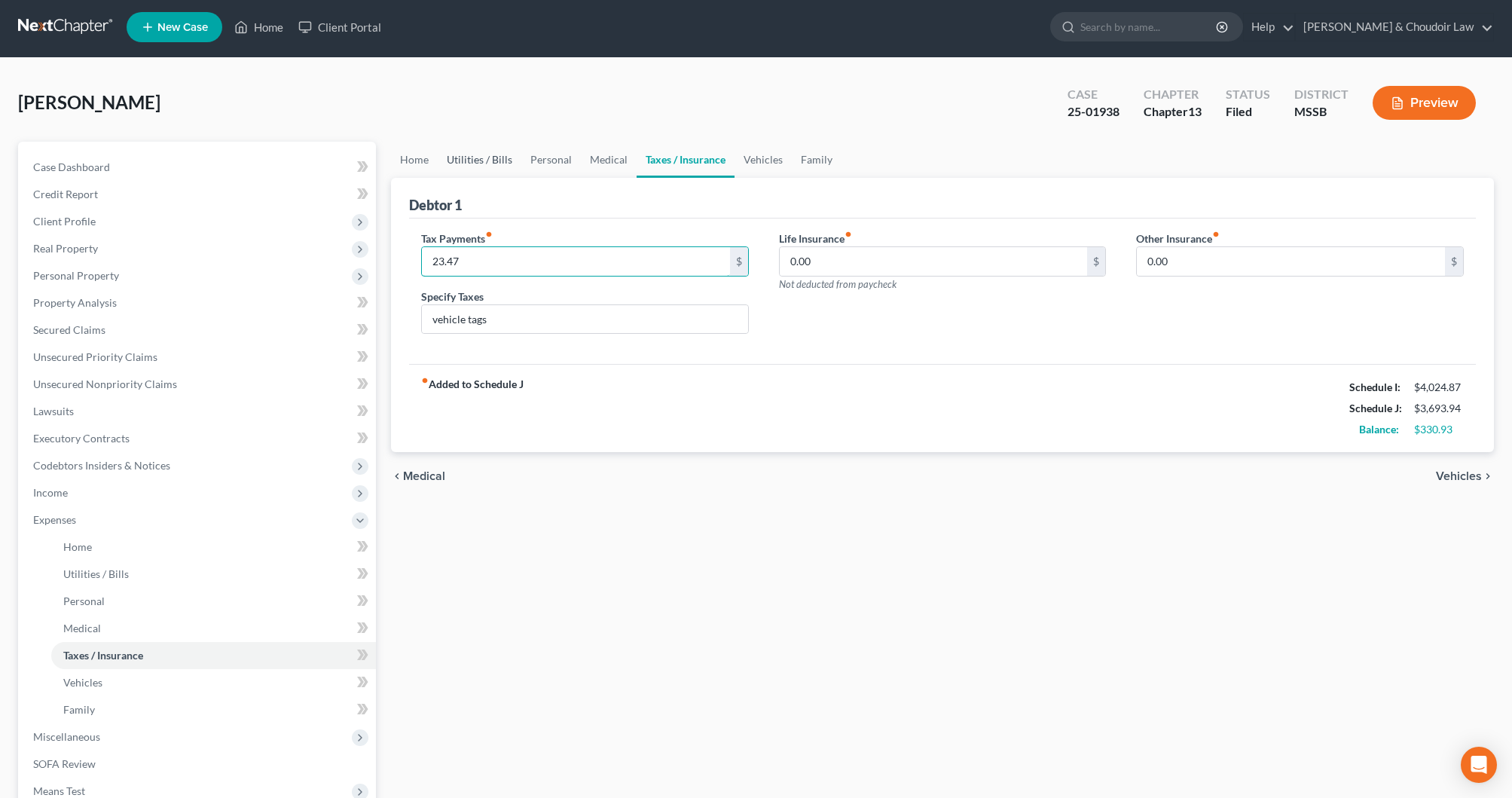
type input "23.47"
click at [504, 155] on link "Utilities / Bills" at bounding box center [480, 160] width 83 height 36
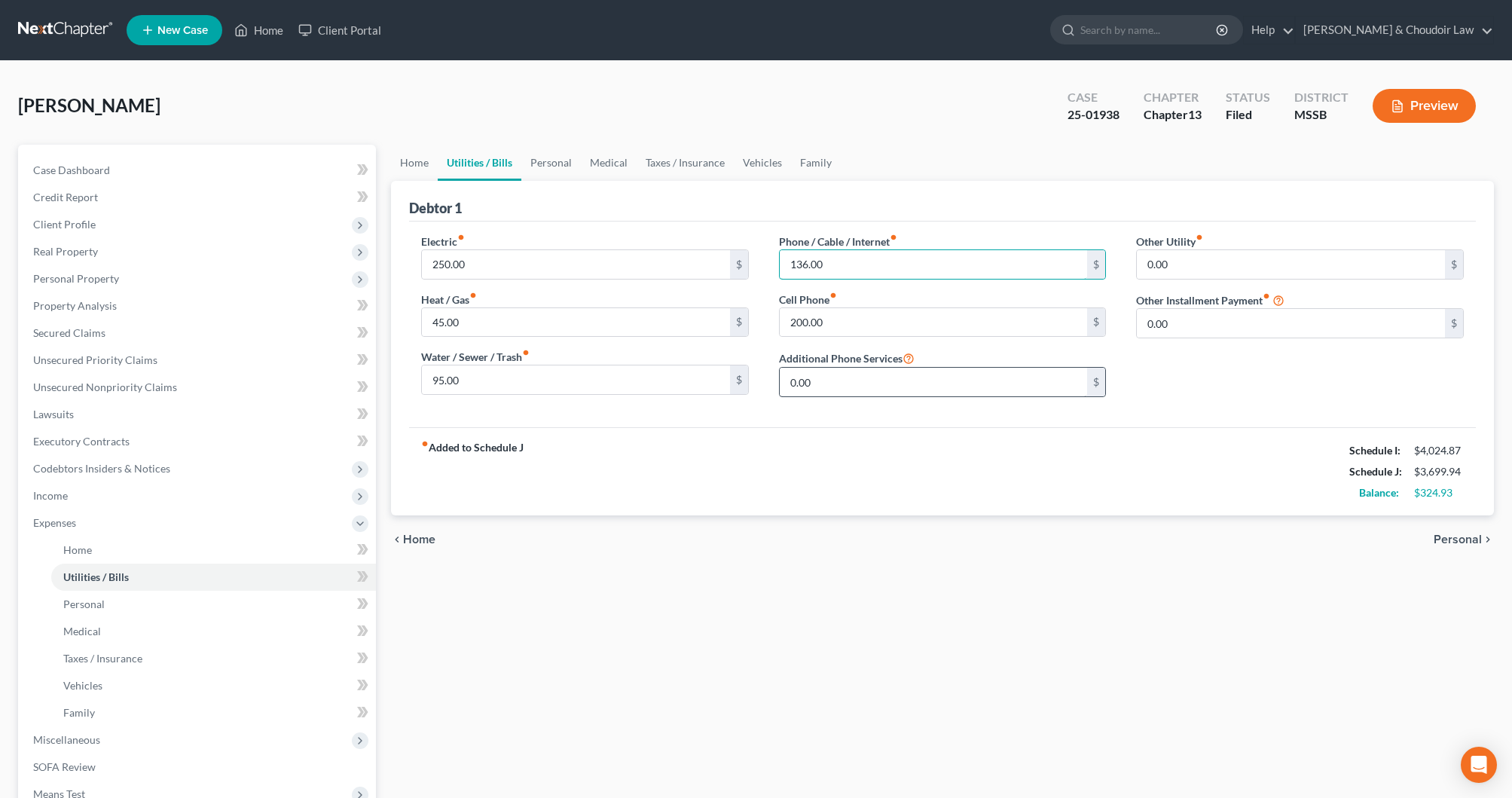
type input "136.00"
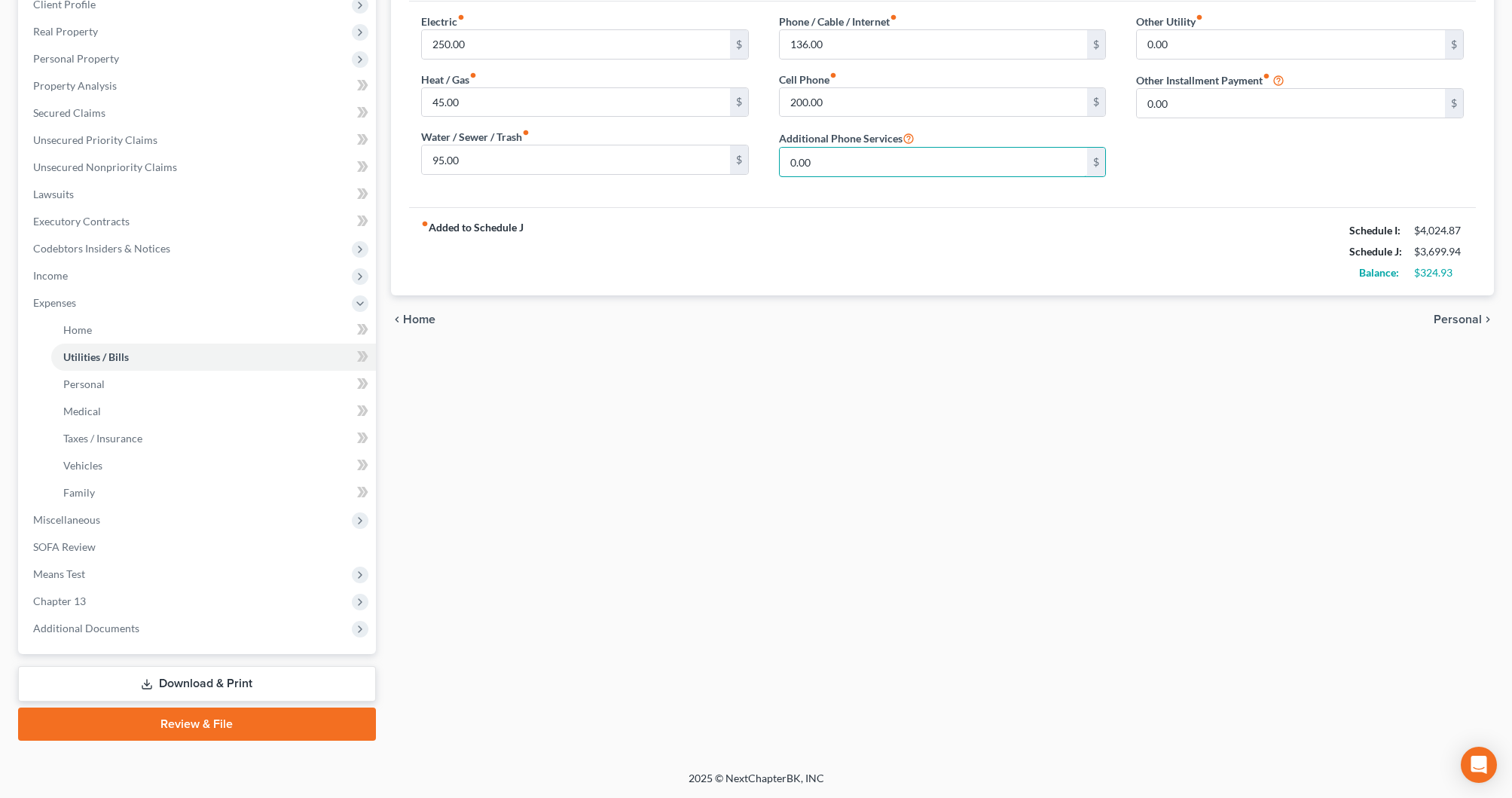
scroll to position [220, 0]
click at [323, 680] on link "Download & Print" at bounding box center [196, 683] width 357 height 35
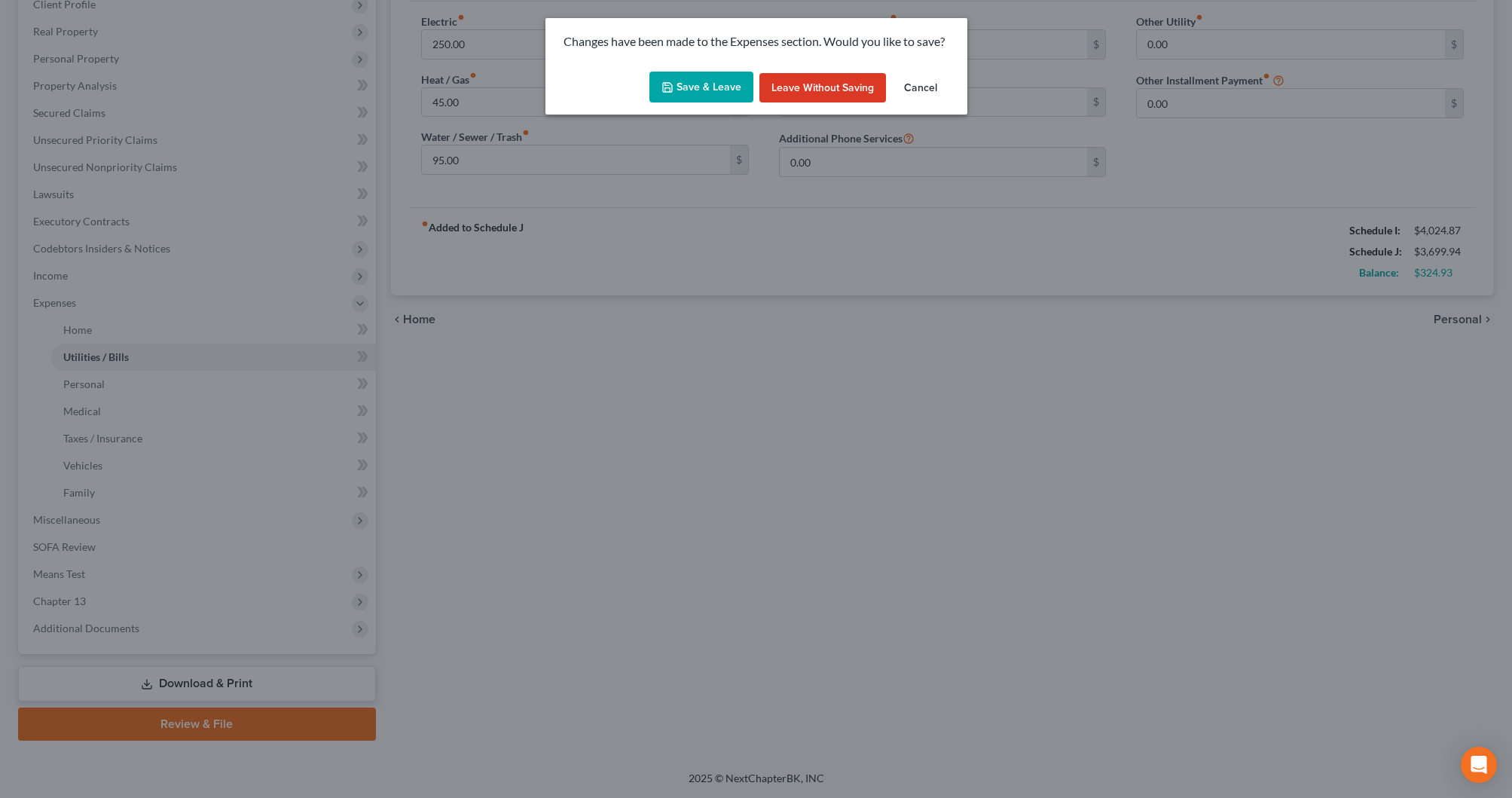
click at [740, 92] on button "Save & Leave" at bounding box center [701, 87] width 104 height 32
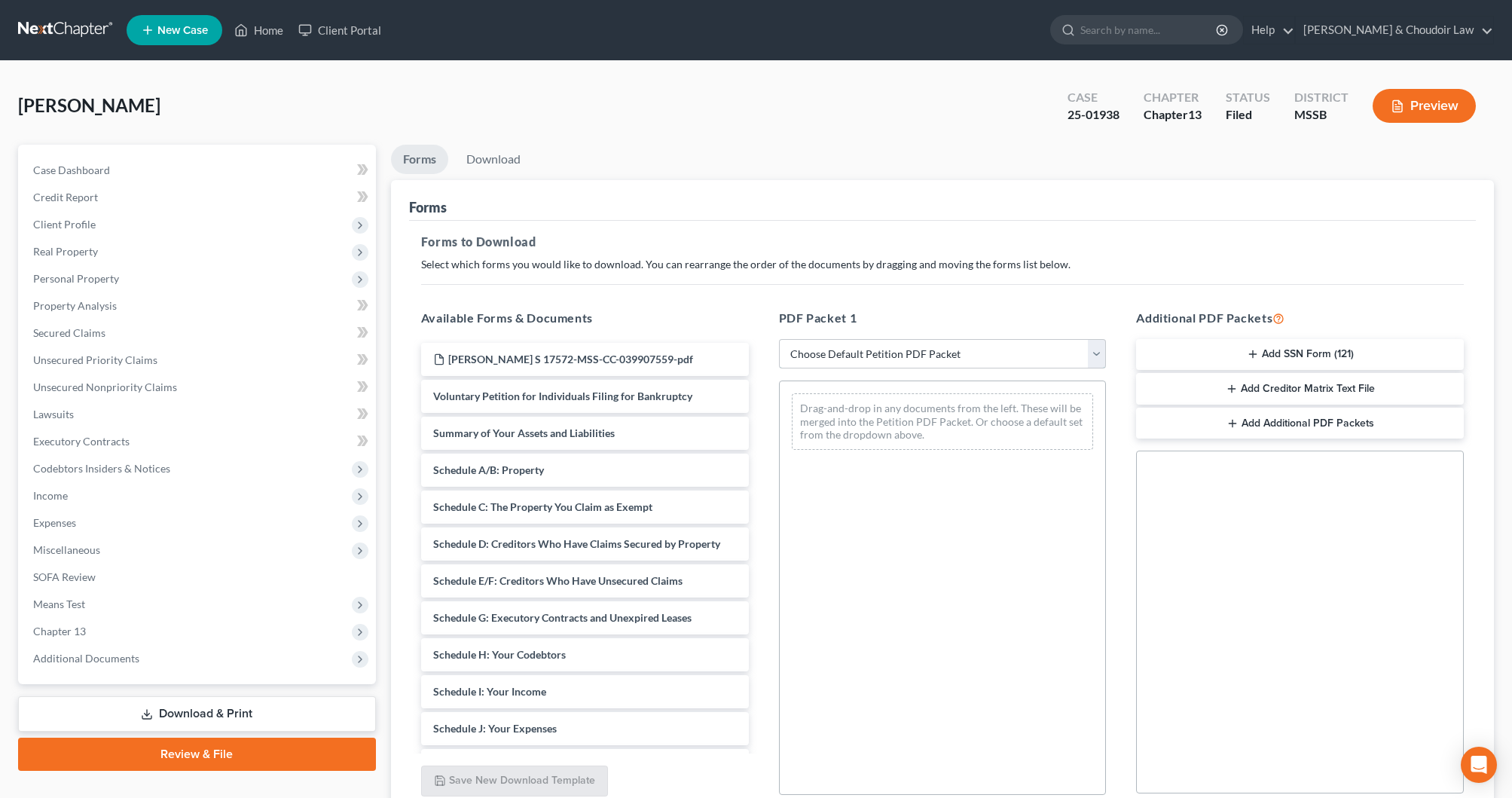
select select "2"
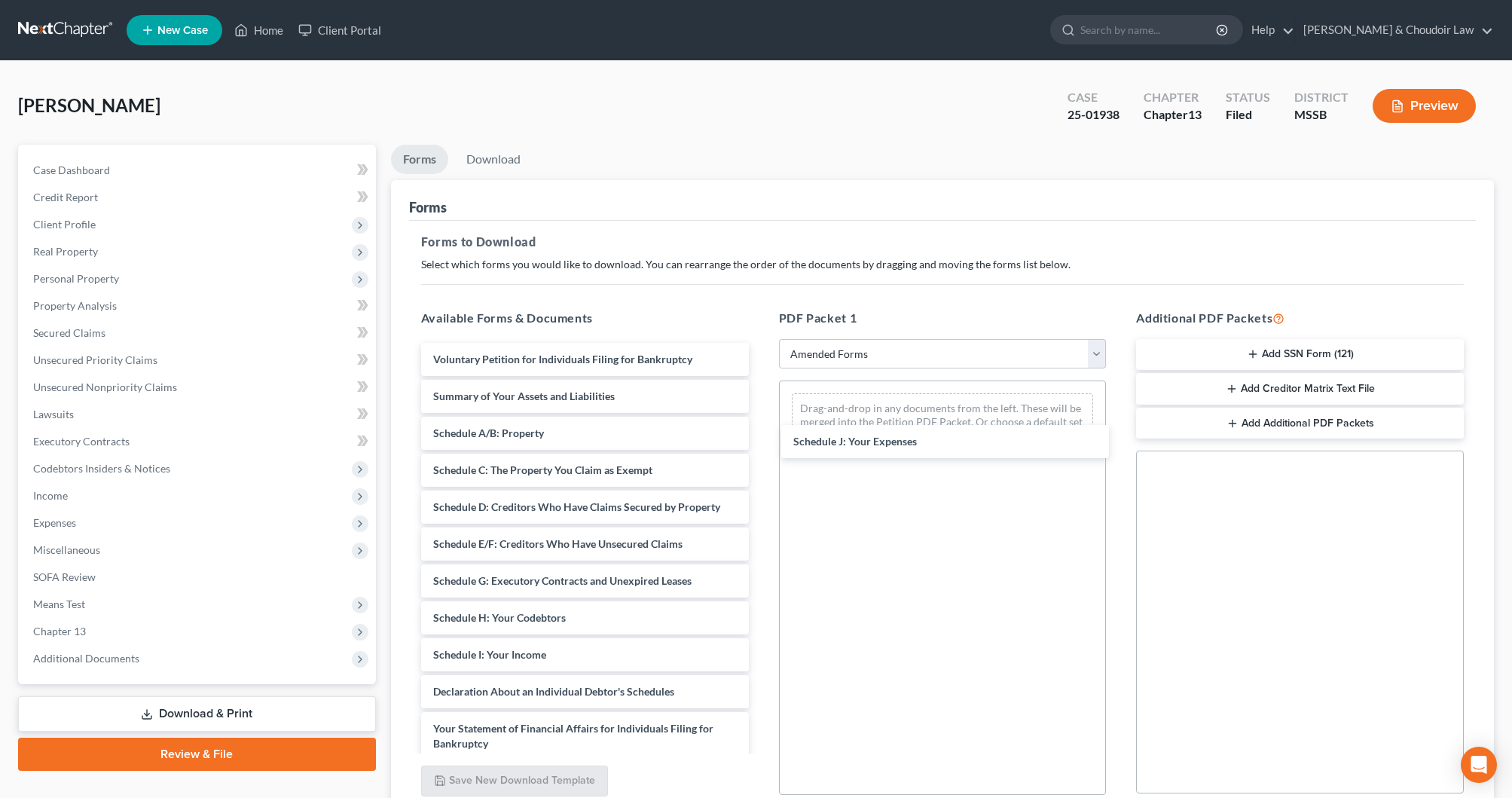
drag, startPoint x: 547, startPoint y: 690, endPoint x: 907, endPoint y: 440, distance: 438.3
click at [761, 440] on div "Schedule J: Your Expenses Voluntary Petition for Individuals Filing for Bankrup…" at bounding box center [585, 651] width 352 height 617
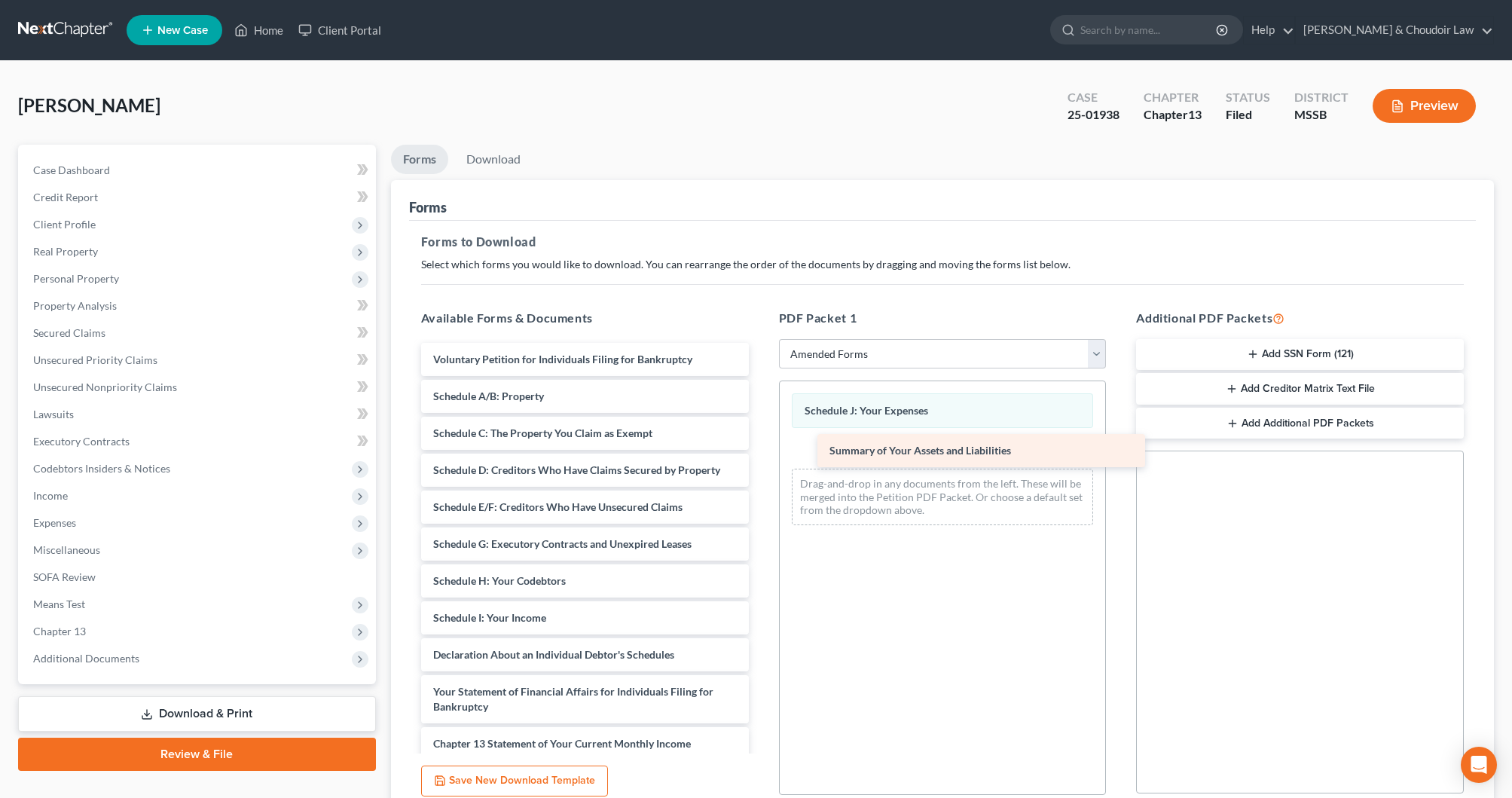
drag, startPoint x: 519, startPoint y: 394, endPoint x: 914, endPoint y: 448, distance: 398.7
click at [761, 448] on div "Summary of Your Assets and Liabilities Voluntary Petition for Individuals Filin…" at bounding box center [585, 632] width 352 height 580
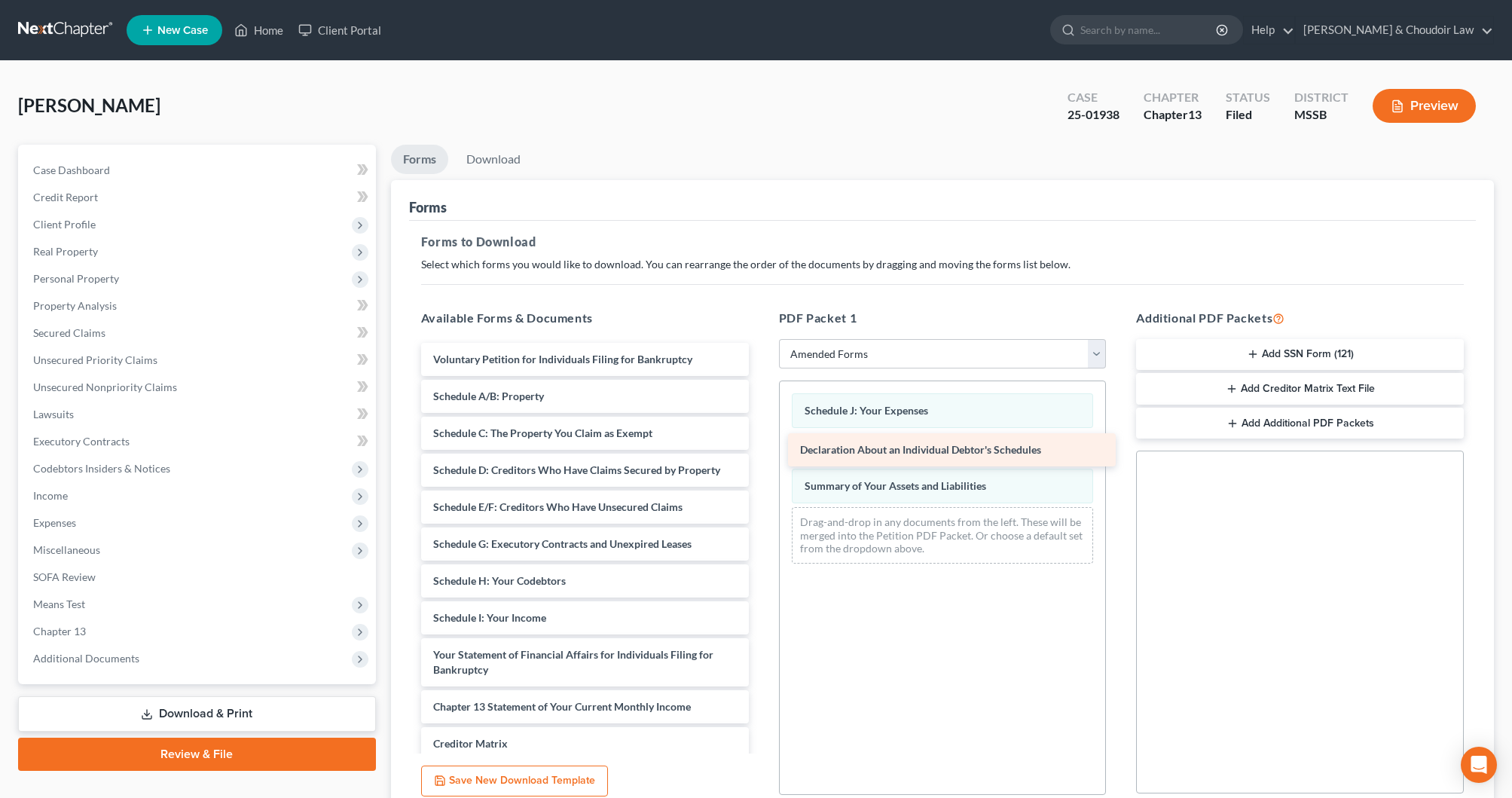
drag, startPoint x: 575, startPoint y: 650, endPoint x: 942, endPoint y: 445, distance: 420.4
click at [761, 445] on div "Declaration About an Individual Debtor's Schedules Voluntary Petition for Indiv…" at bounding box center [585, 614] width 352 height 543
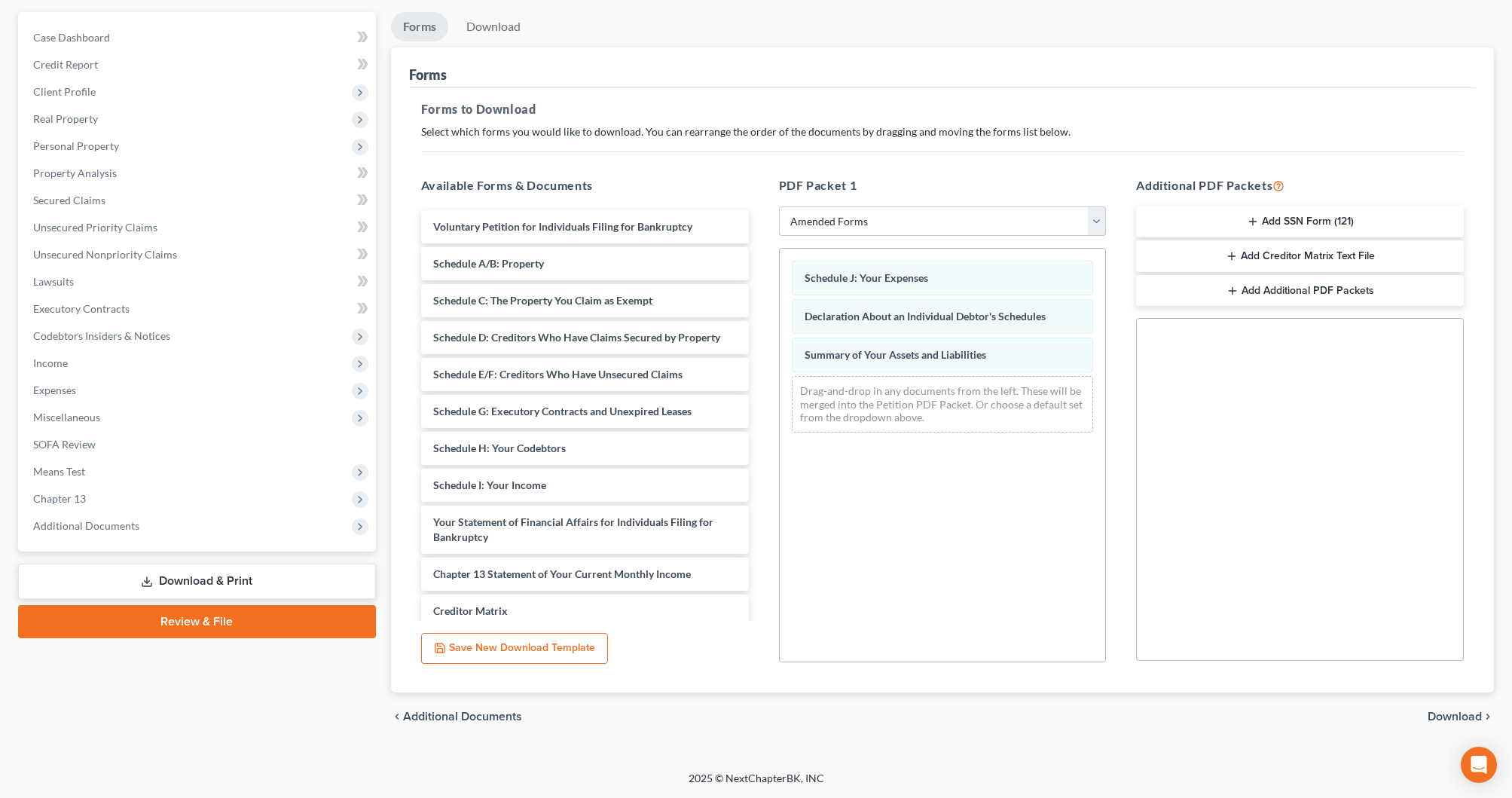
click at [1469, 714] on span "Download" at bounding box center [1455, 716] width 54 height 12
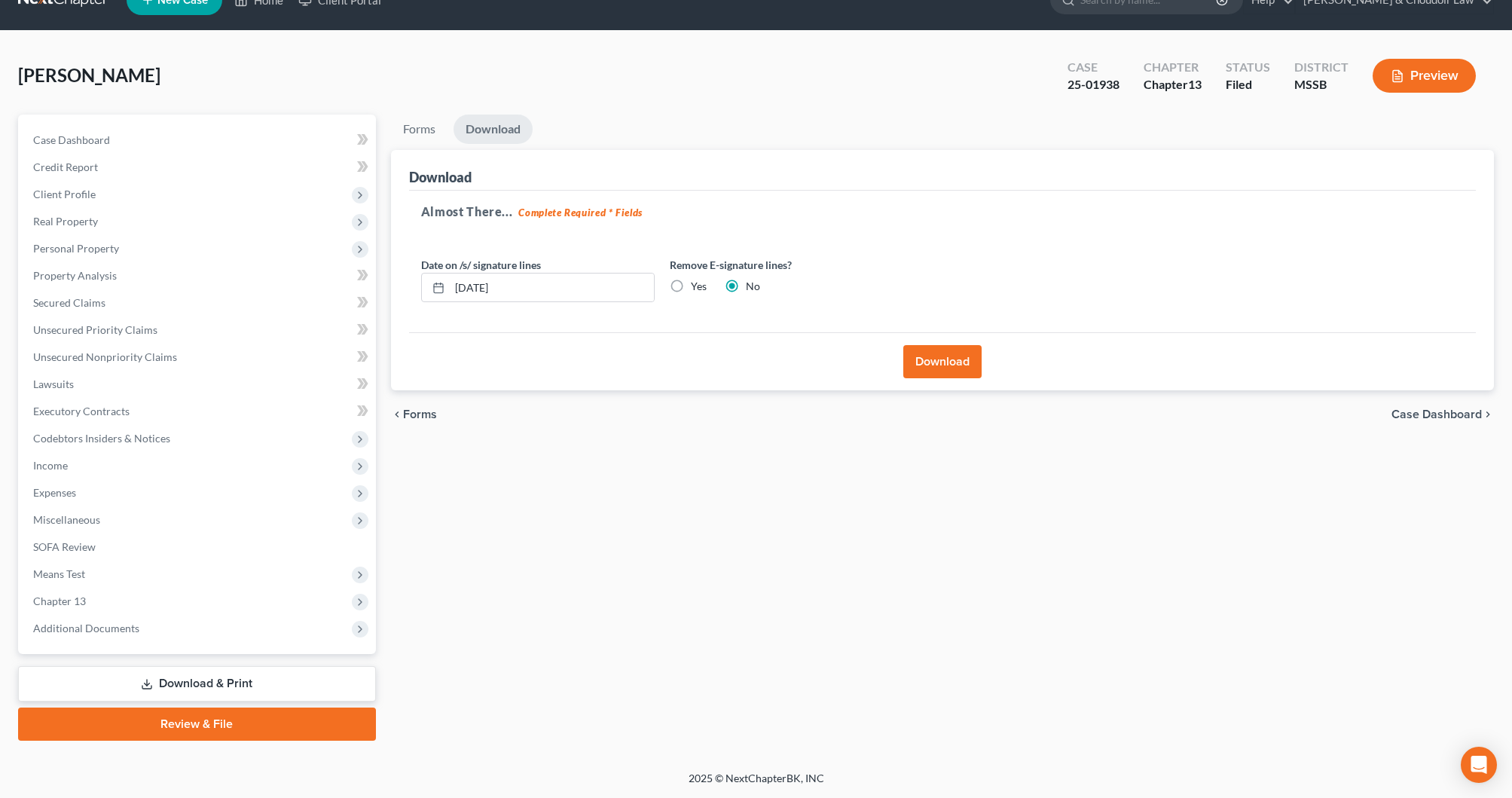
scroll to position [30, 0]
click at [946, 347] on button "Download" at bounding box center [942, 361] width 79 height 33
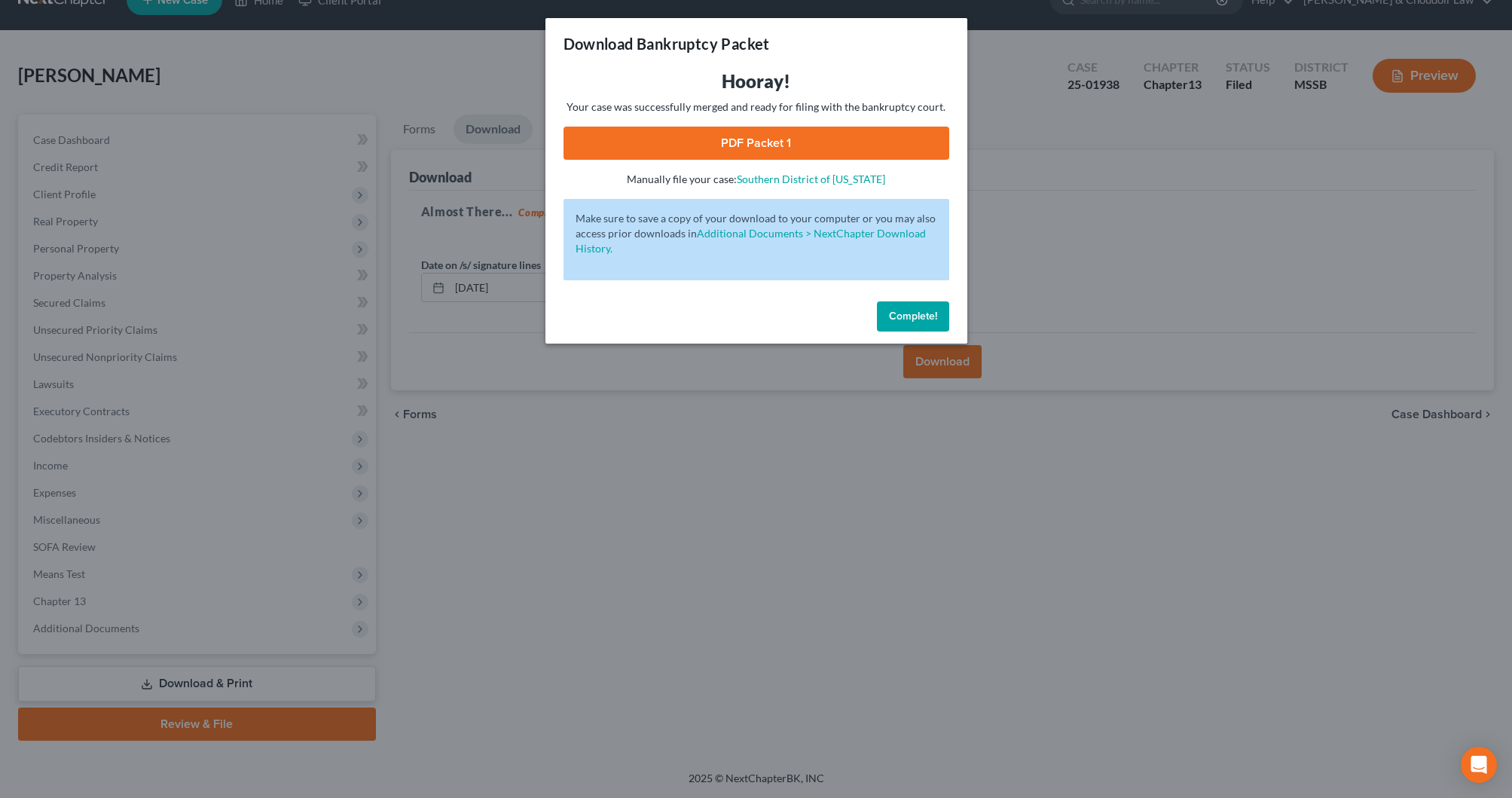
click at [746, 137] on link "PDF Packet 1" at bounding box center [756, 143] width 385 height 33
